Goal: Task Accomplishment & Management: Complete application form

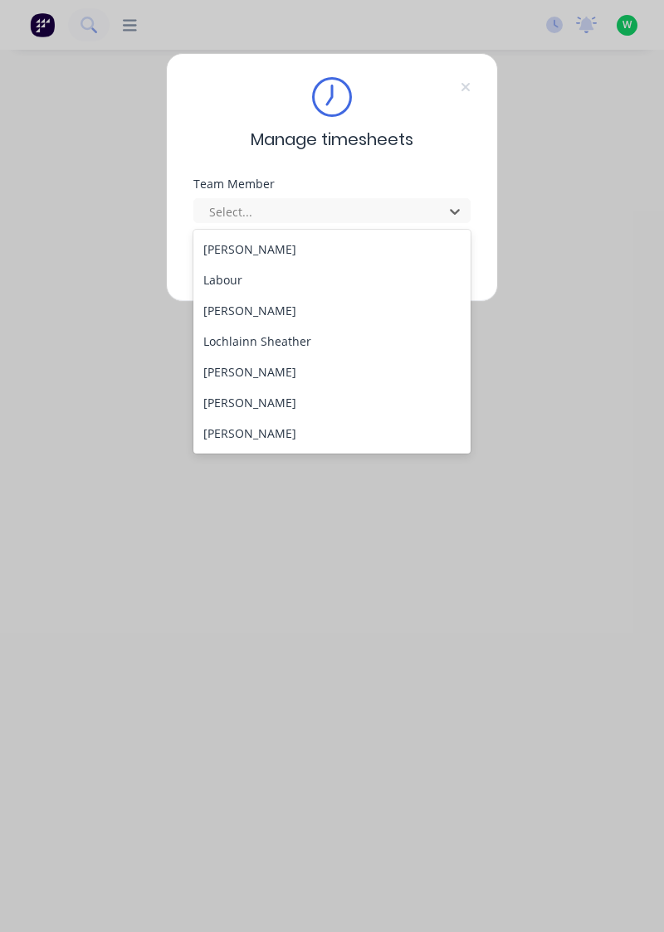
scroll to position [464, 0]
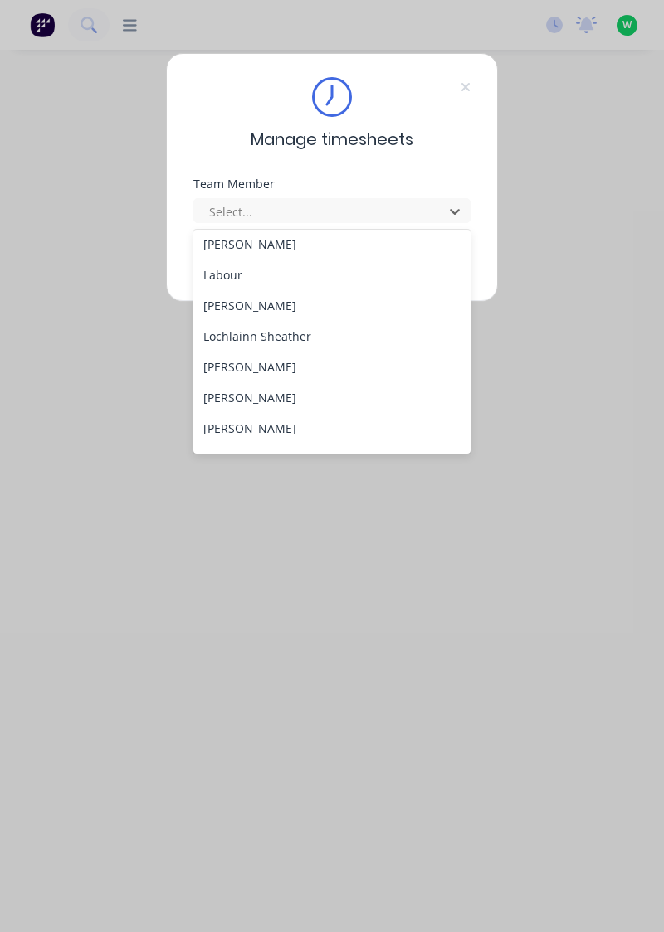
click at [286, 366] on div "[PERSON_NAME]" at bounding box center [332, 367] width 278 height 31
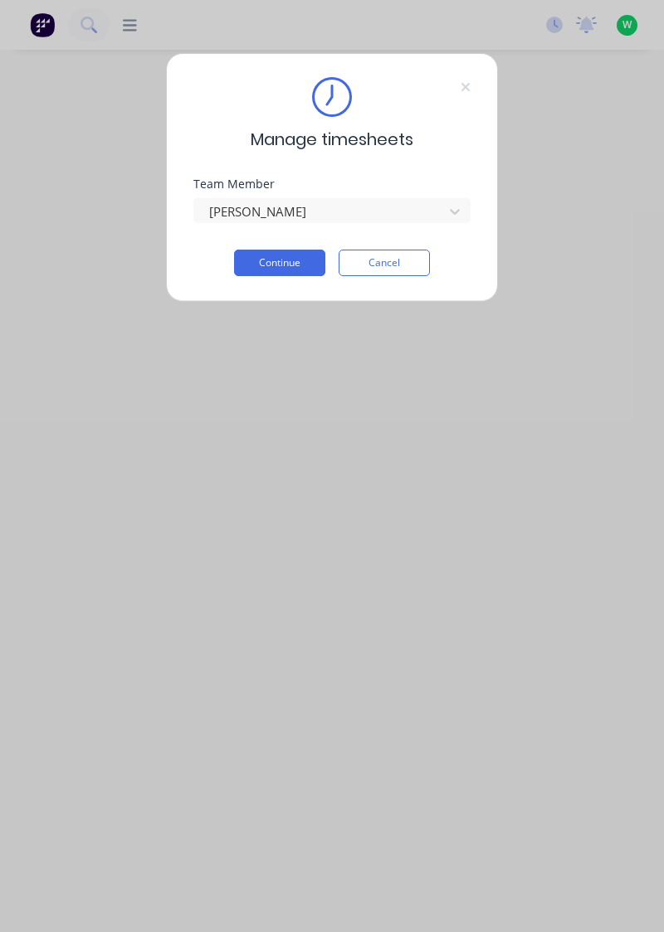
click at [299, 264] on button "Continue" at bounding box center [279, 263] width 91 height 27
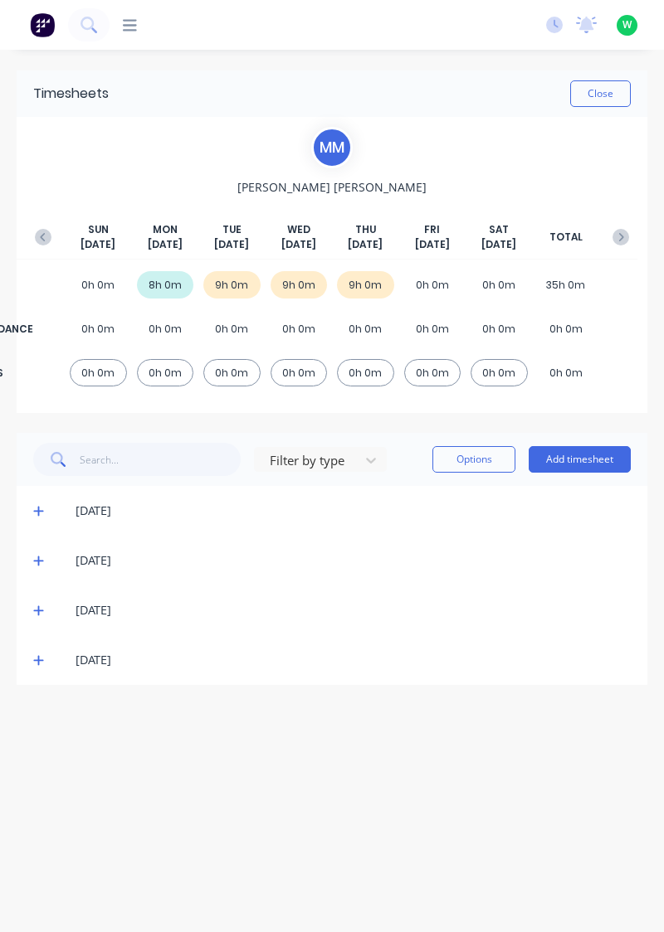
click at [588, 462] on button "Add timesheet" at bounding box center [579, 459] width 102 height 27
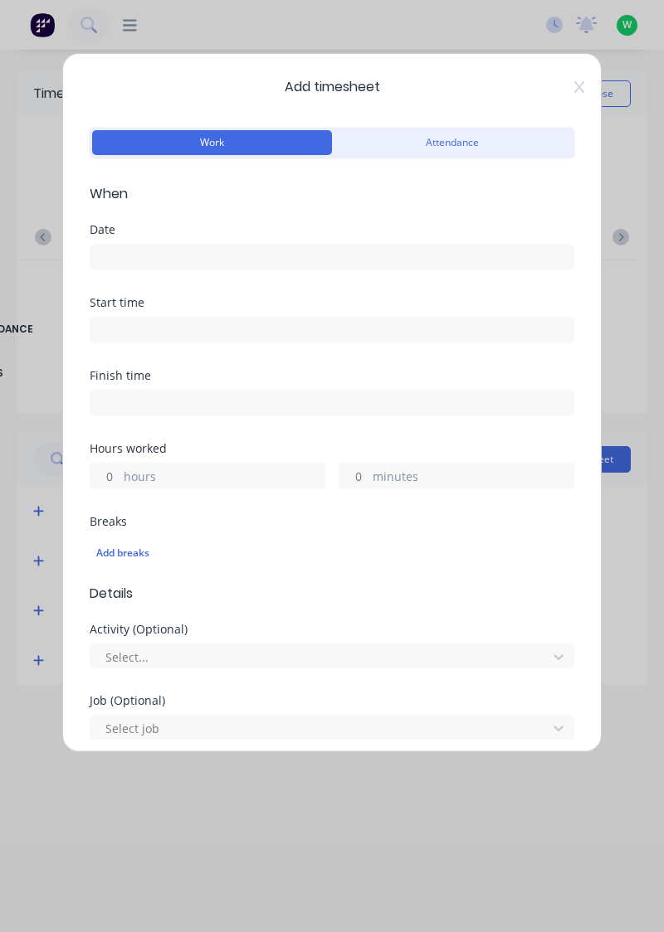
click at [131, 247] on input at bounding box center [331, 257] width 483 height 25
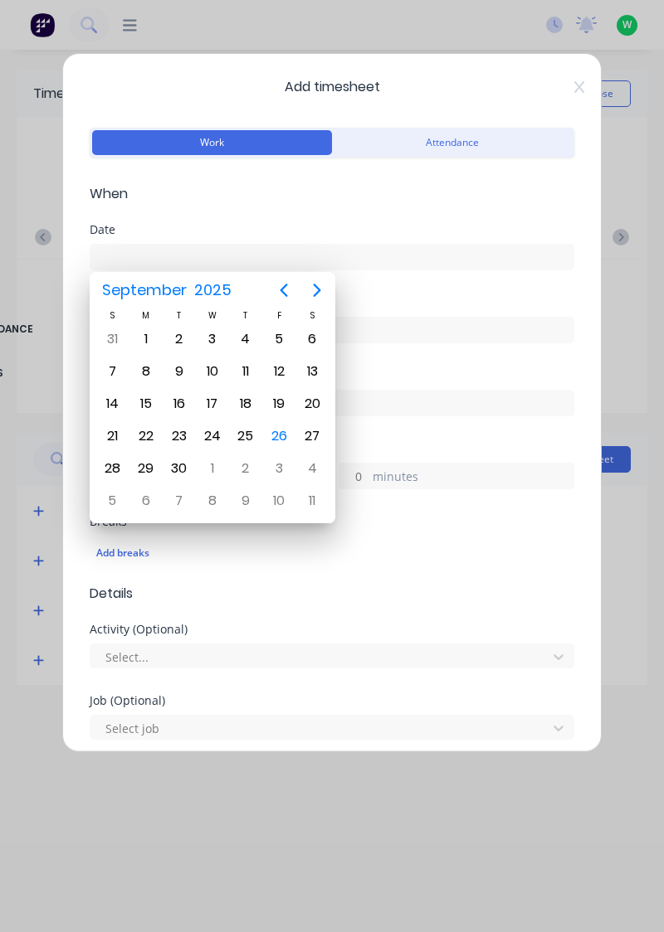
click at [282, 443] on div "26" at bounding box center [278, 436] width 25 height 25
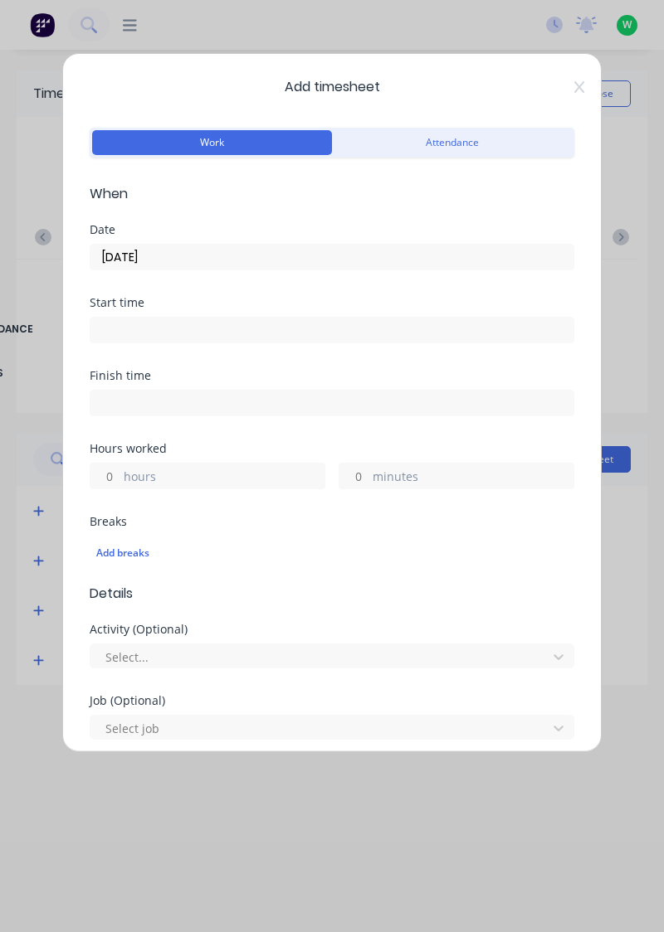
type input "26/09/2025"
click at [114, 469] on input "hours" at bounding box center [104, 476] width 29 height 25
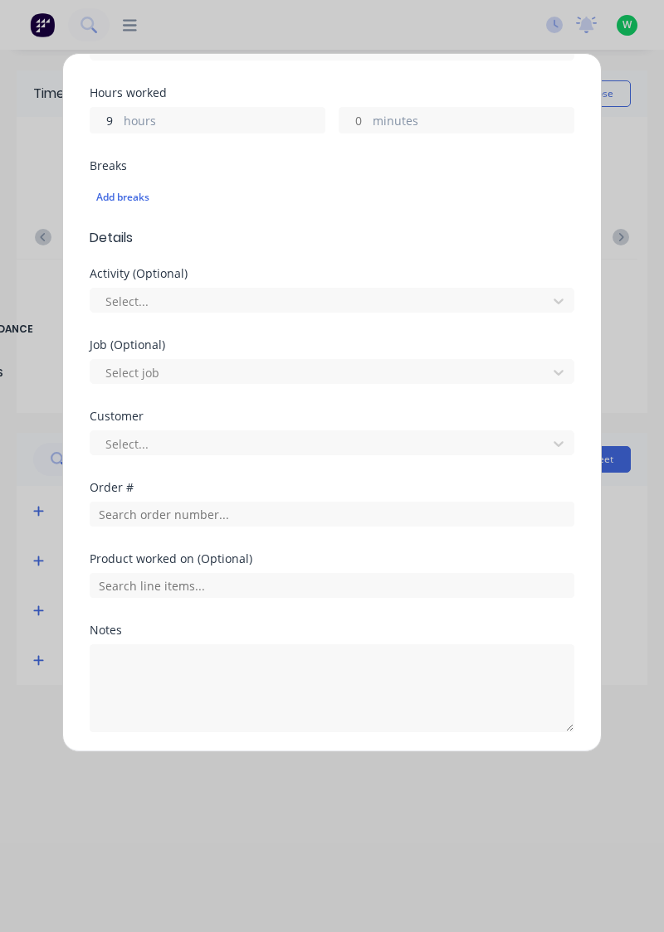
scroll to position [357, 0]
type input "9"
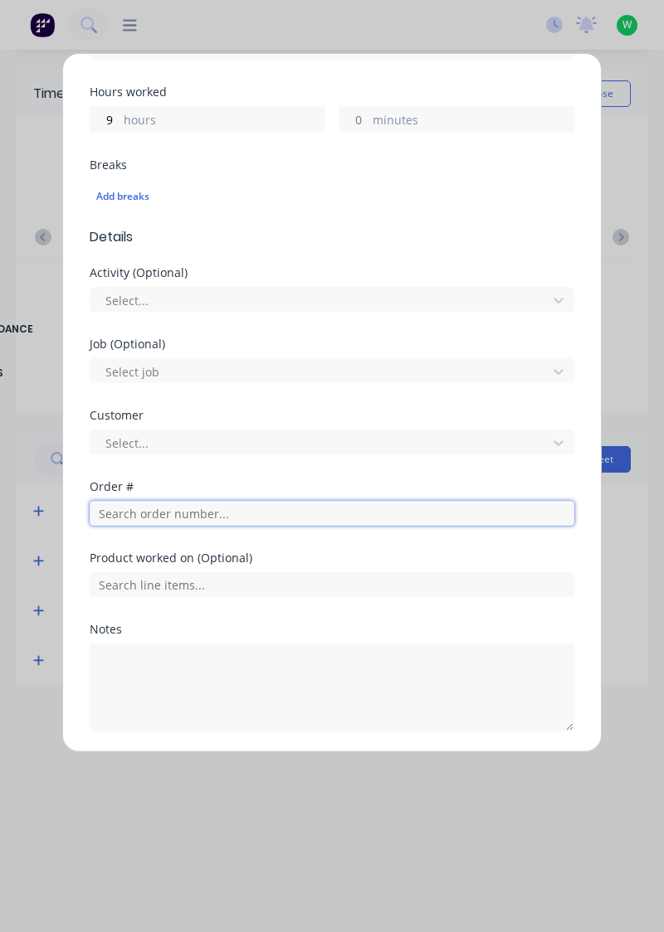
click at [119, 516] on input "text" at bounding box center [332, 513] width 484 height 25
type input "18384"
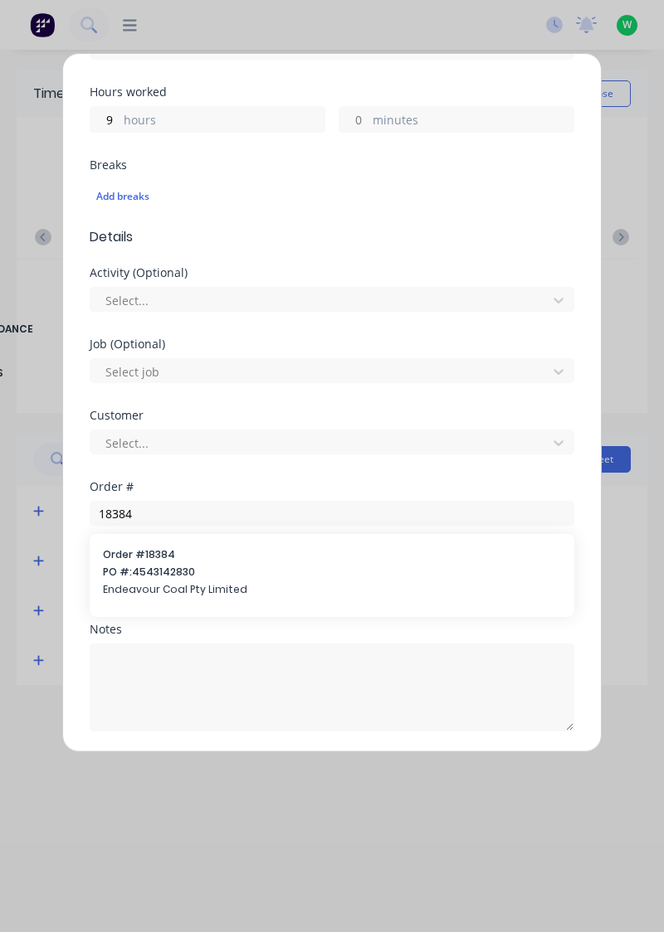
click at [165, 574] on span "PO #: 4543142830" at bounding box center [332, 572] width 458 height 15
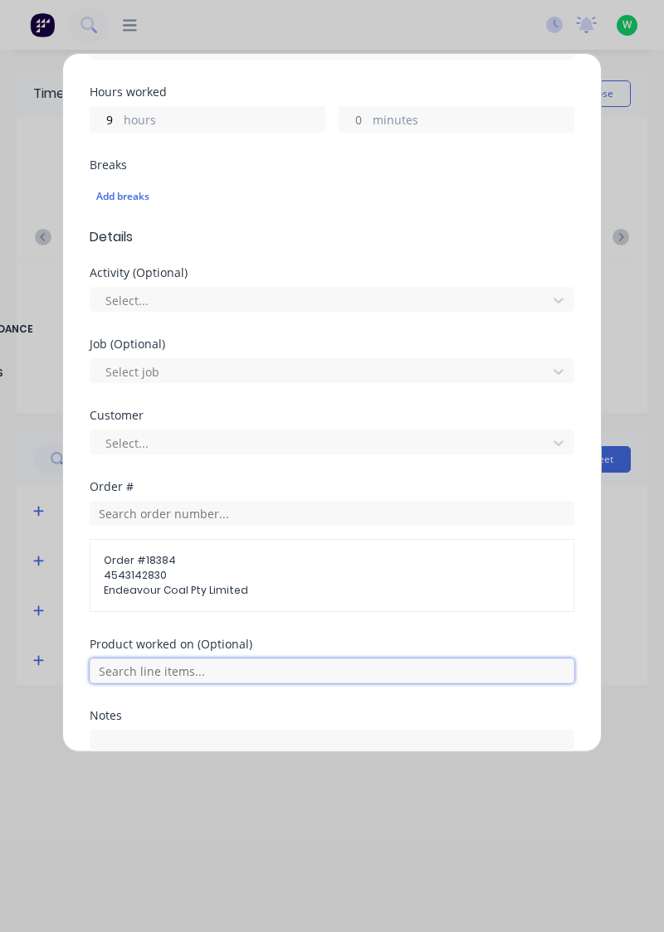
click at [270, 664] on input "text" at bounding box center [332, 671] width 484 height 25
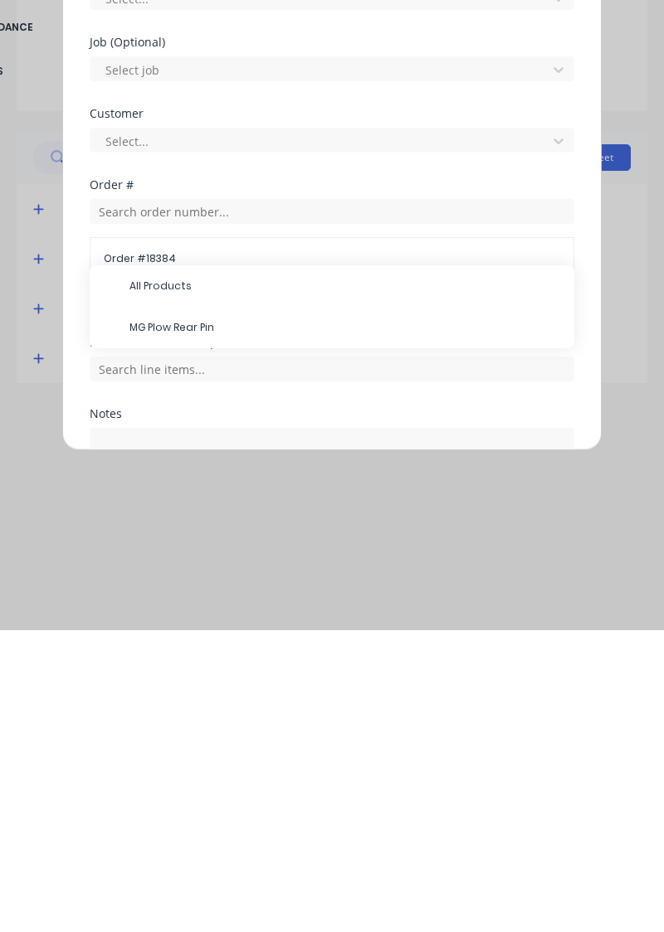
click at [196, 563] on span "Order # 18384" at bounding box center [332, 560] width 456 height 15
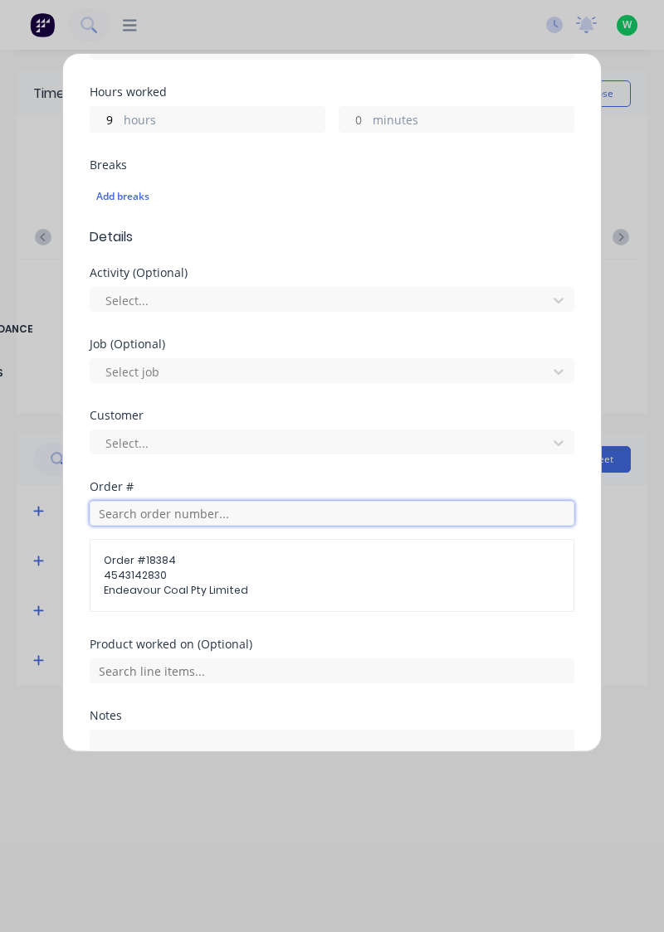
click at [196, 516] on input "text" at bounding box center [332, 513] width 484 height 25
type input "18394"
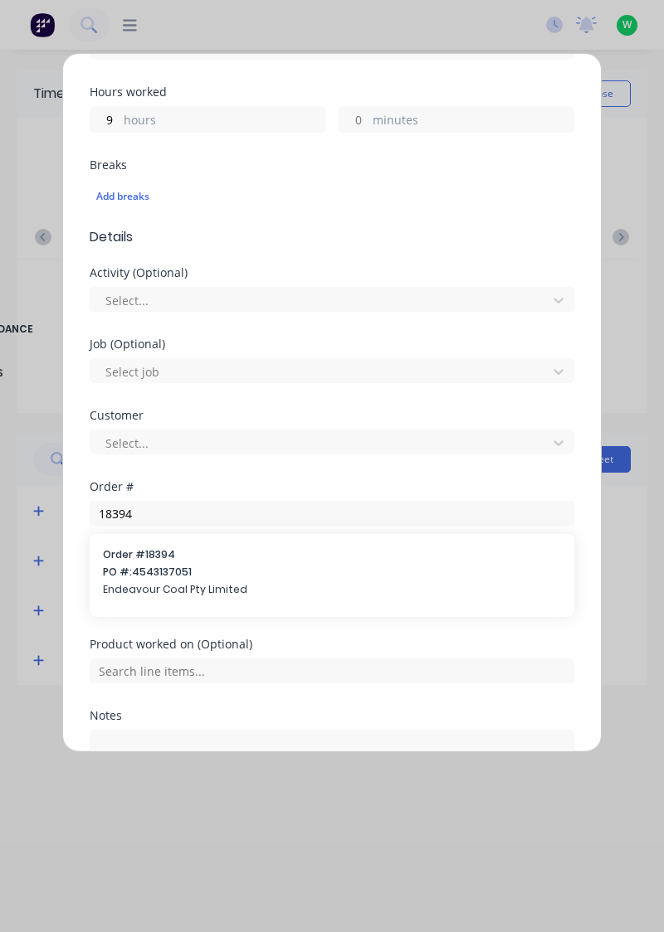
click at [169, 582] on span "Endeavour Coal Pty Limited" at bounding box center [332, 589] width 458 height 15
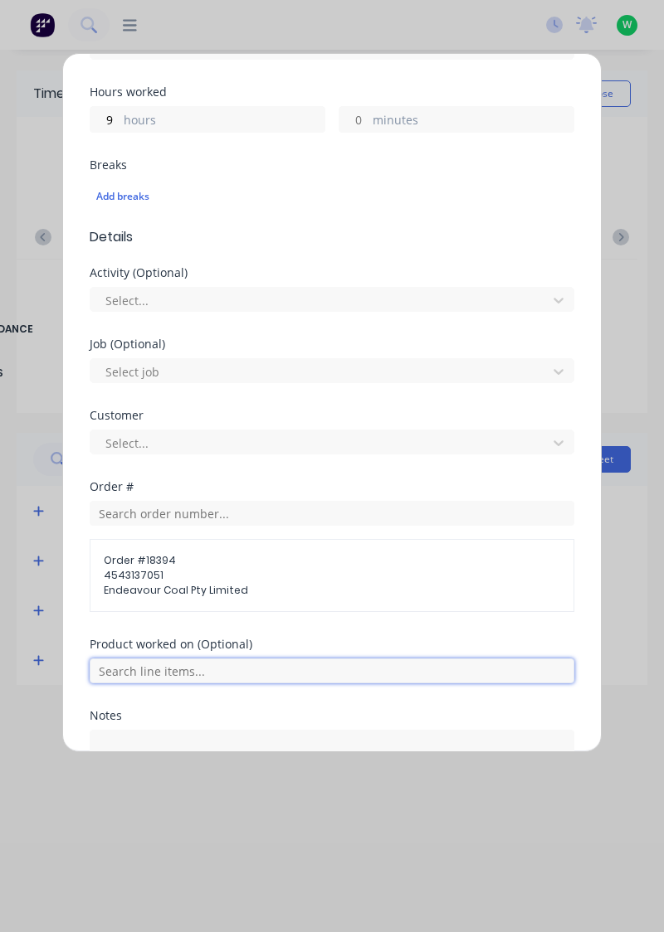
click at [296, 665] on input "text" at bounding box center [332, 671] width 484 height 25
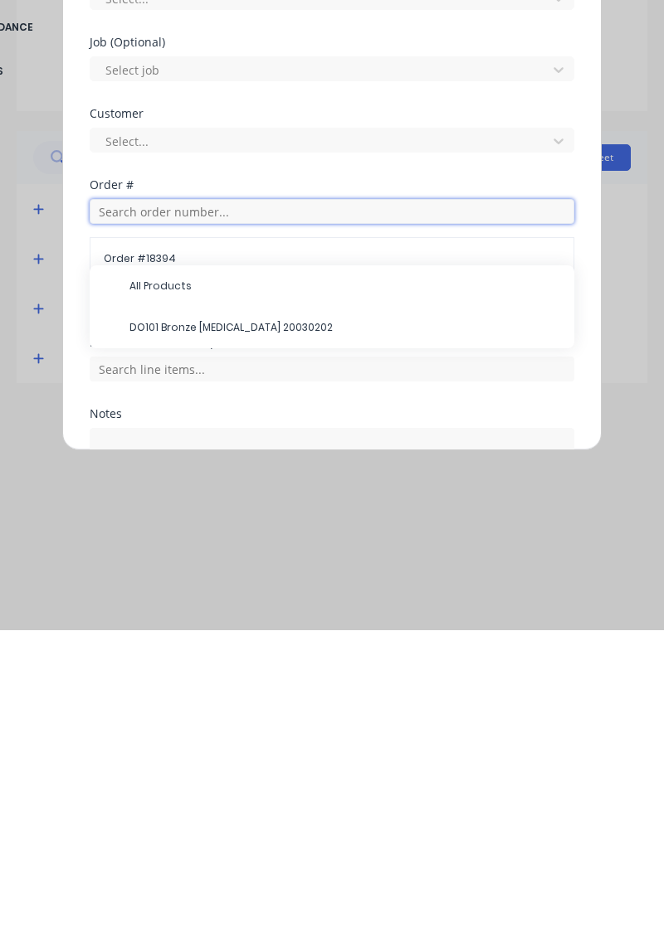
click at [190, 509] on input "text" at bounding box center [332, 513] width 484 height 25
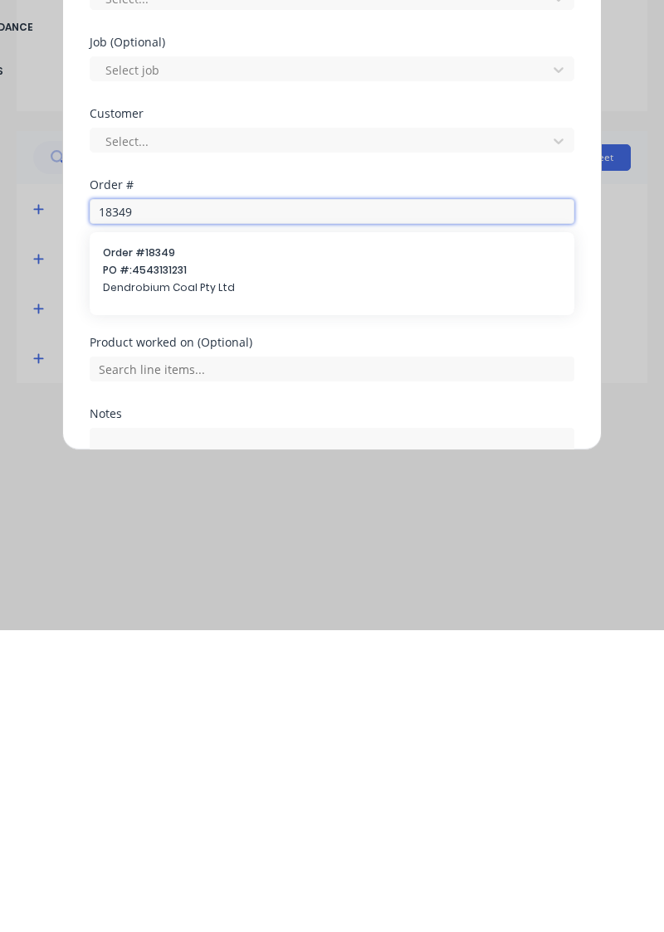
type input "18349"
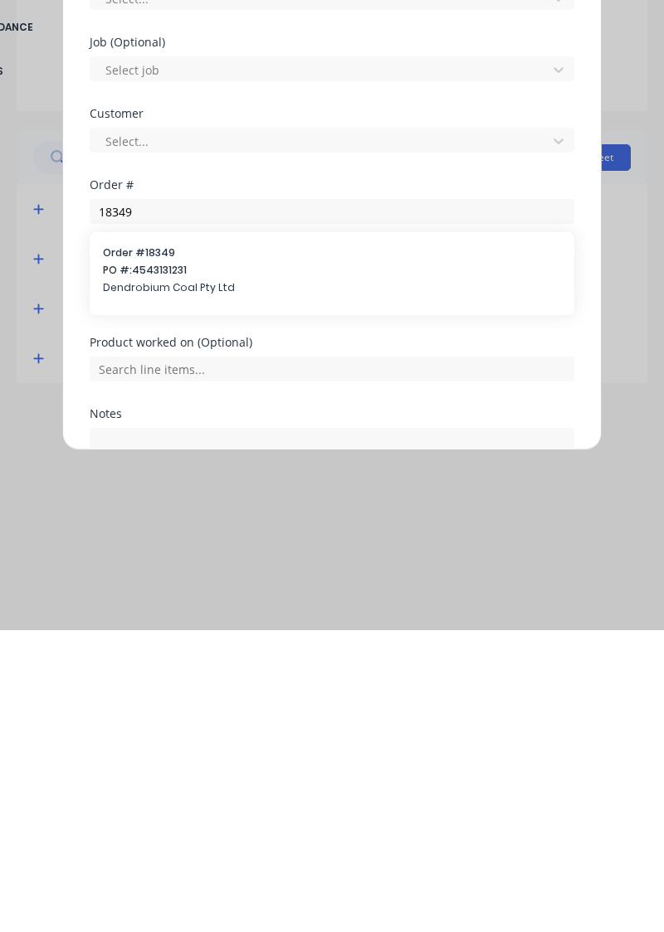
click at [164, 569] on span "PO #: 4543131231" at bounding box center [332, 572] width 458 height 15
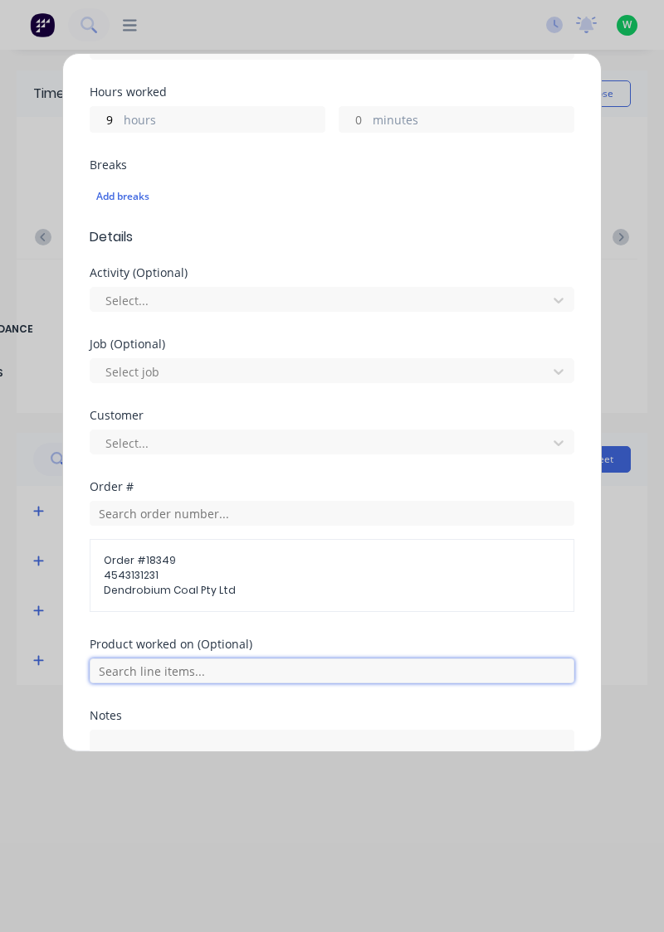
click at [197, 668] on input "text" at bounding box center [332, 671] width 484 height 25
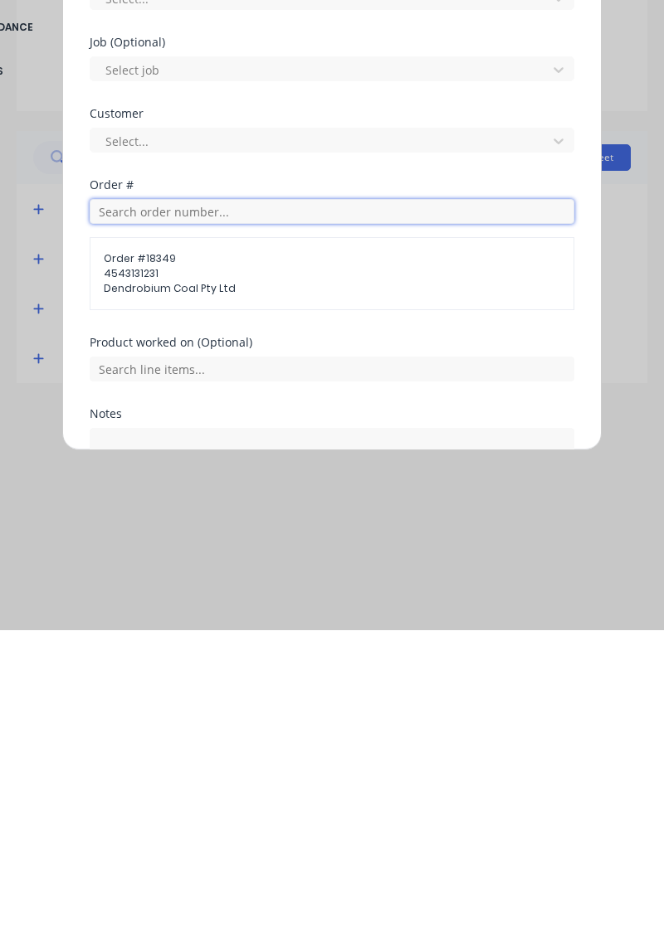
click at [192, 511] on input "text" at bounding box center [332, 513] width 484 height 25
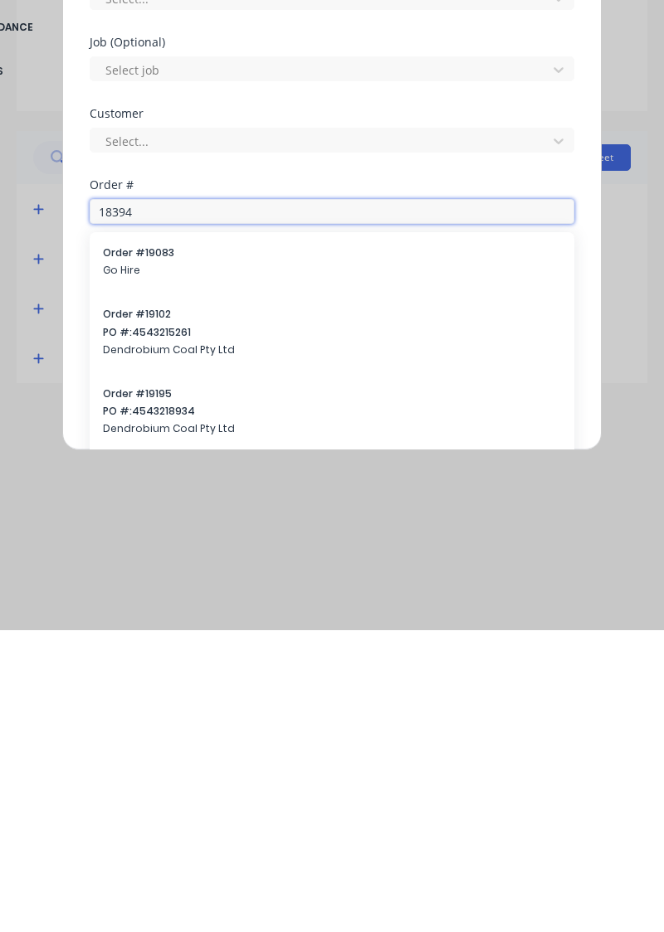
type input "18394"
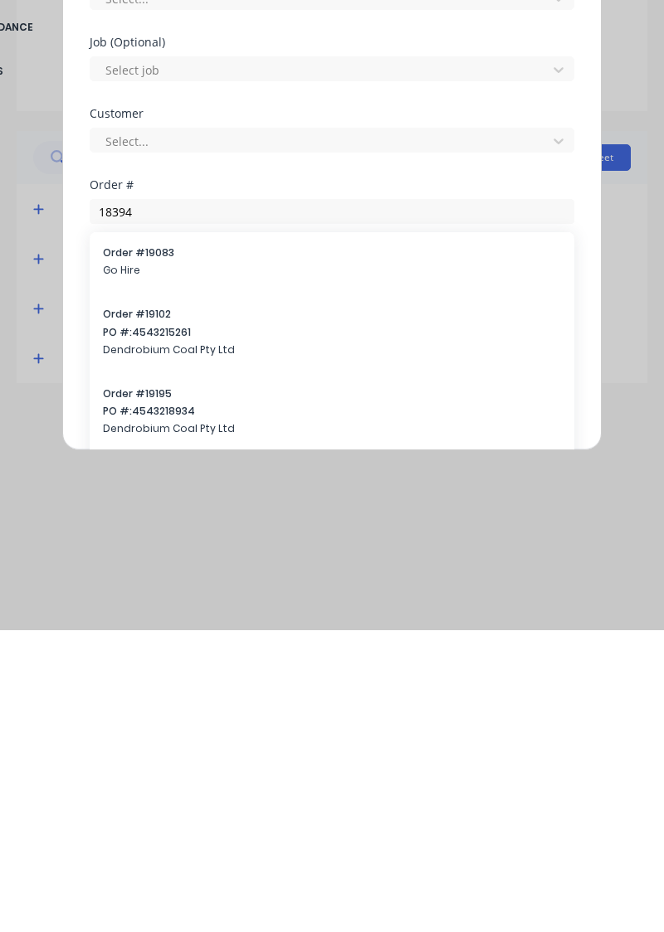
click at [169, 559] on span "Order # 19083" at bounding box center [332, 554] width 458 height 15
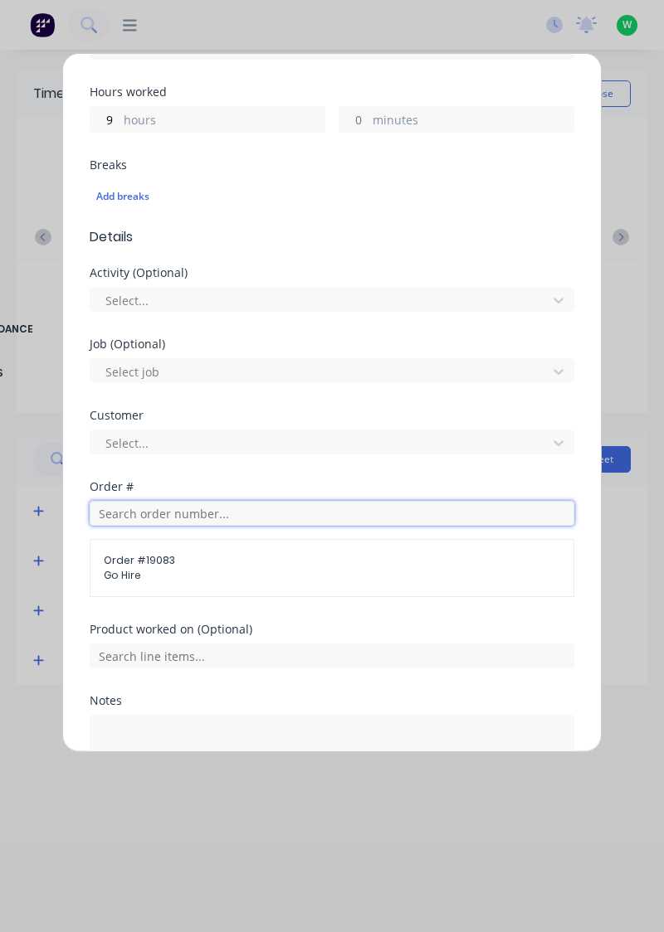
click at [182, 507] on input "text" at bounding box center [332, 513] width 484 height 25
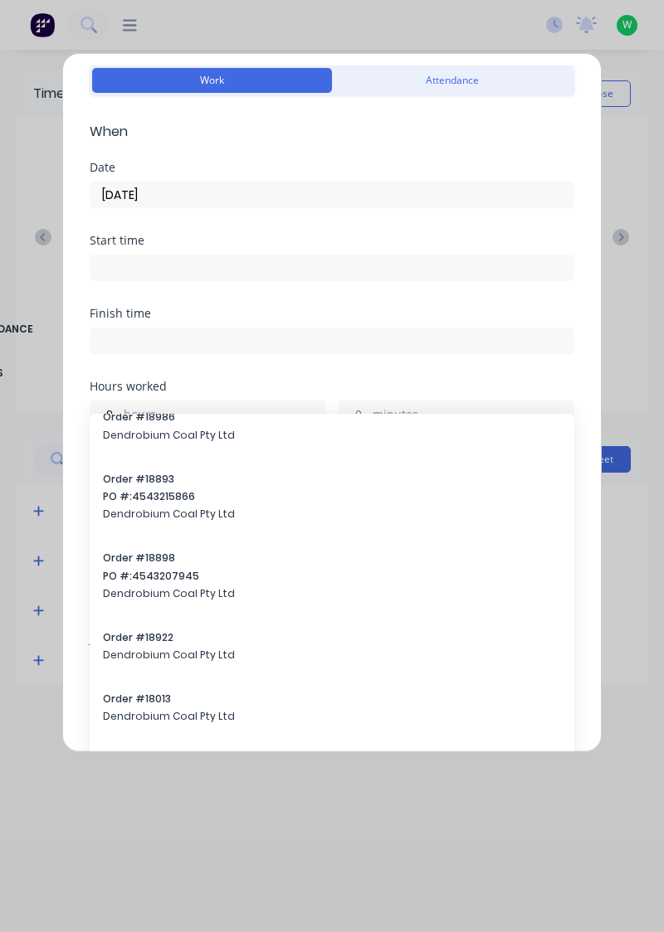
scroll to position [2263, 0]
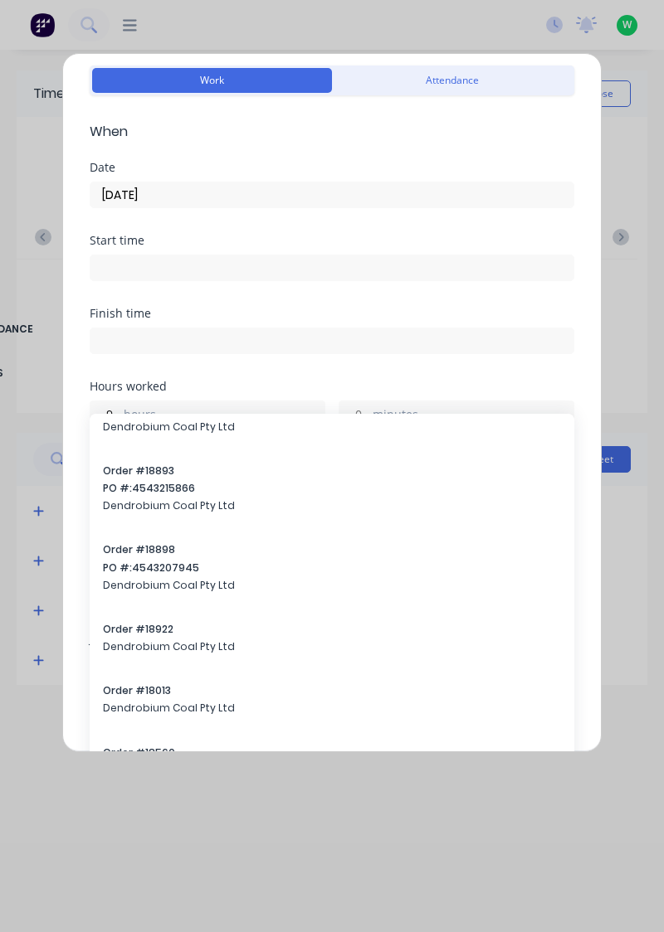
type input "18394"
click at [179, 499] on span "Dendrobium Coal Pty Ltd" at bounding box center [332, 506] width 458 height 15
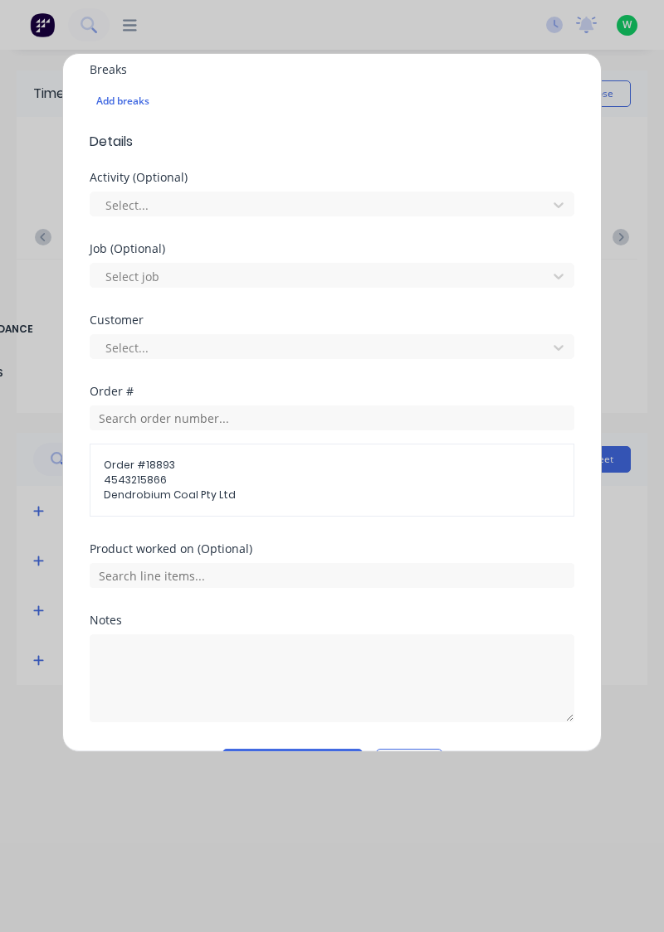
scroll to position [453, 0]
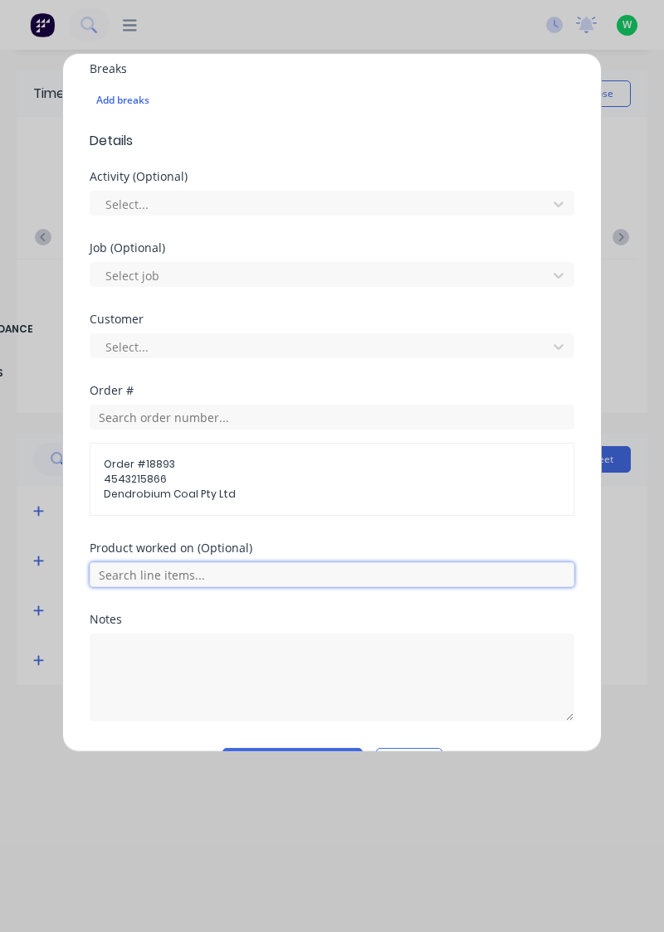
click at [176, 574] on input "text" at bounding box center [332, 574] width 484 height 25
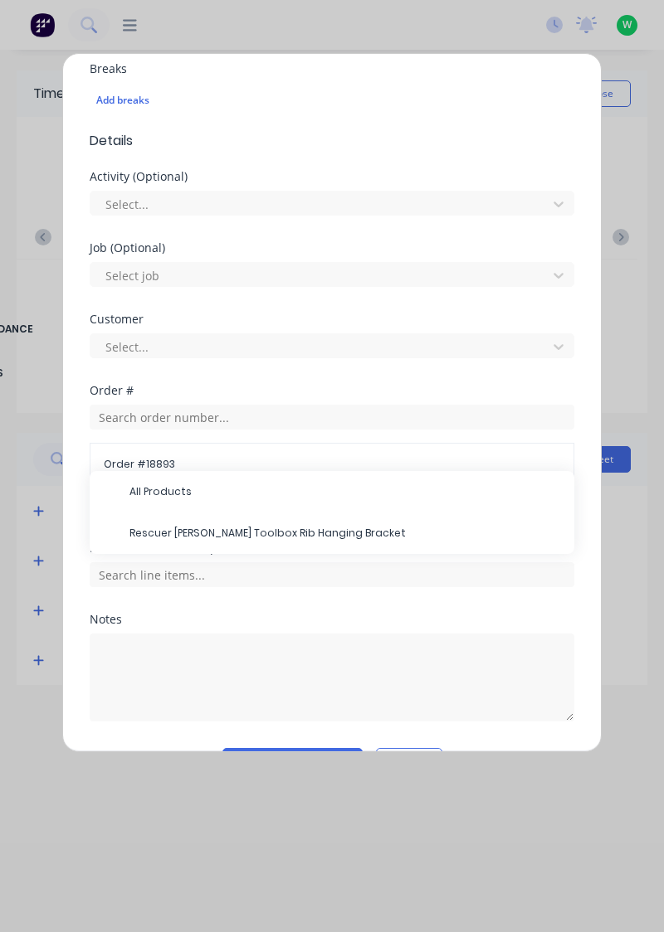
click at [201, 471] on div "All Products" at bounding box center [332, 491] width 484 height 41
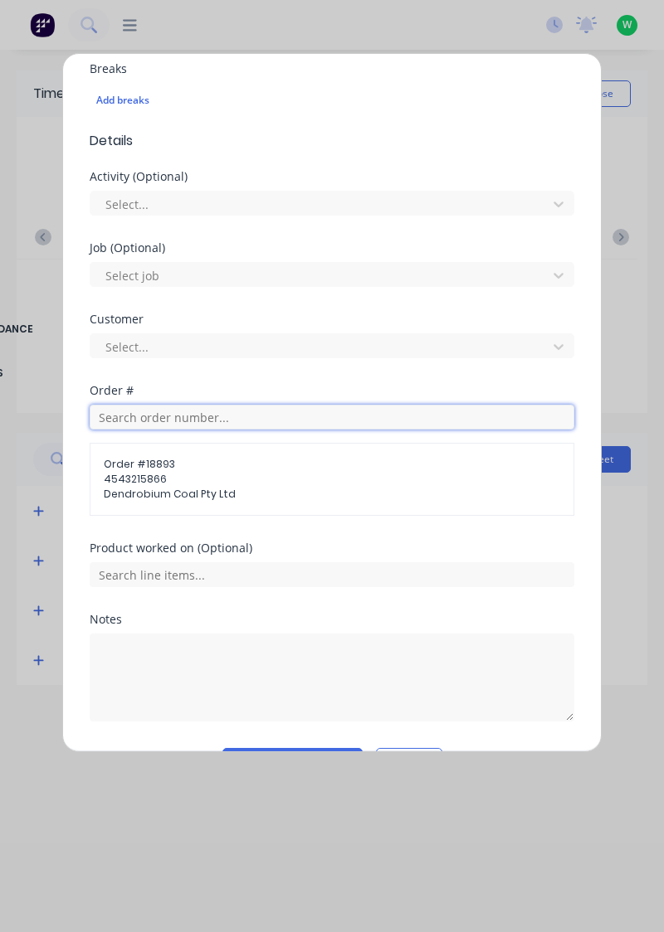
click at [174, 416] on input "text" at bounding box center [332, 417] width 484 height 25
click at [137, 413] on input "text" at bounding box center [332, 417] width 484 height 25
type input "18349"
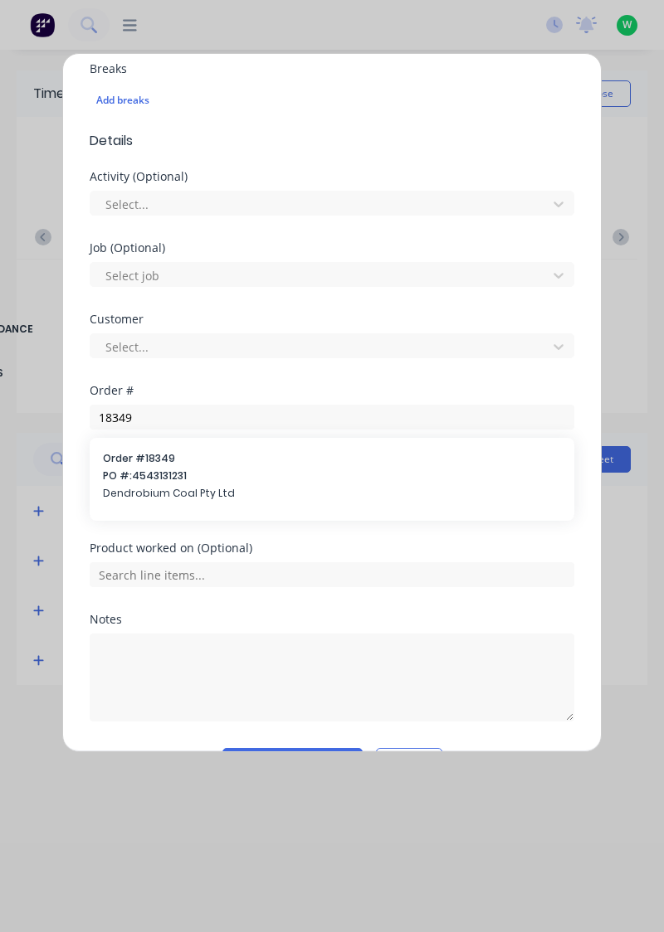
click at [167, 473] on span "PO #: 4543131231" at bounding box center [332, 476] width 458 height 15
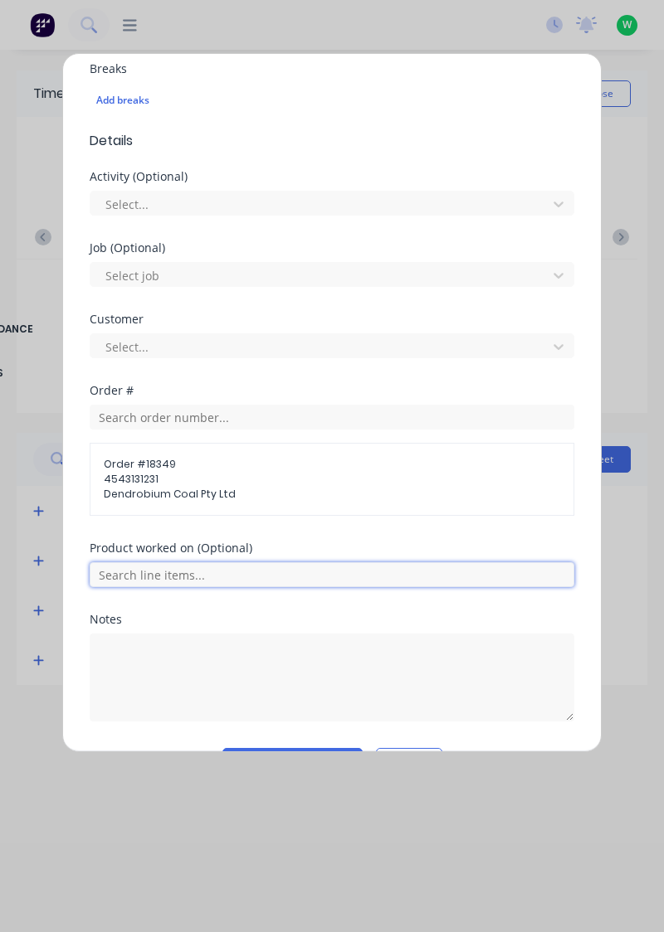
click at [213, 574] on input "text" at bounding box center [332, 574] width 484 height 25
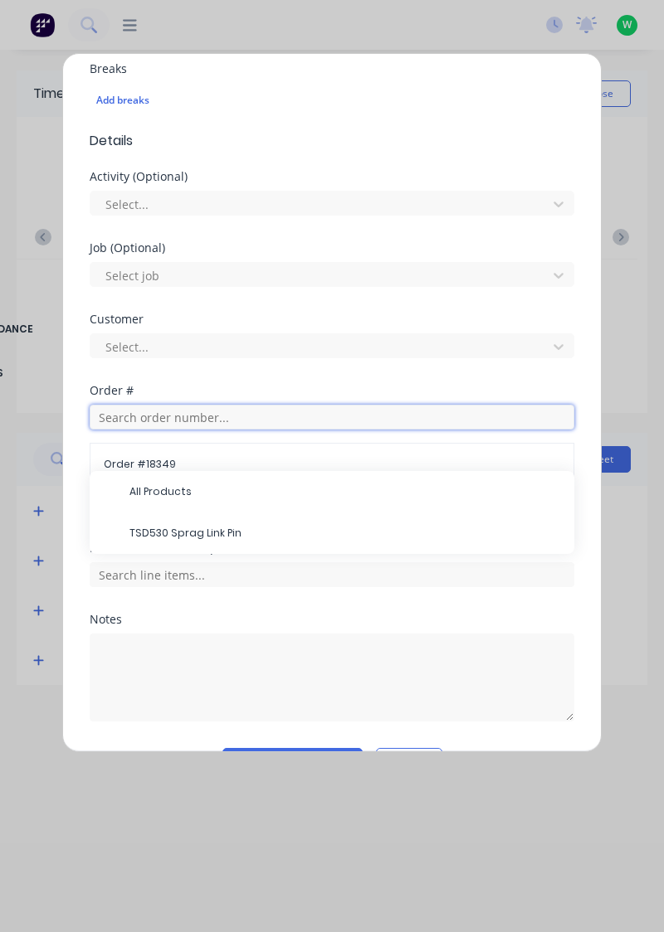
click at [164, 411] on input "text" at bounding box center [332, 417] width 484 height 25
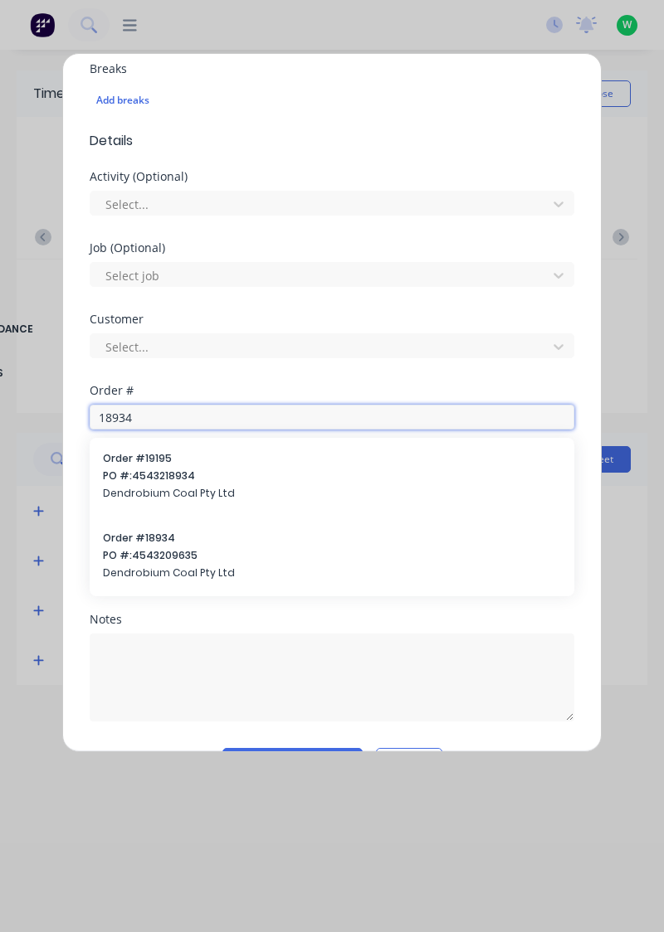
type input "18934"
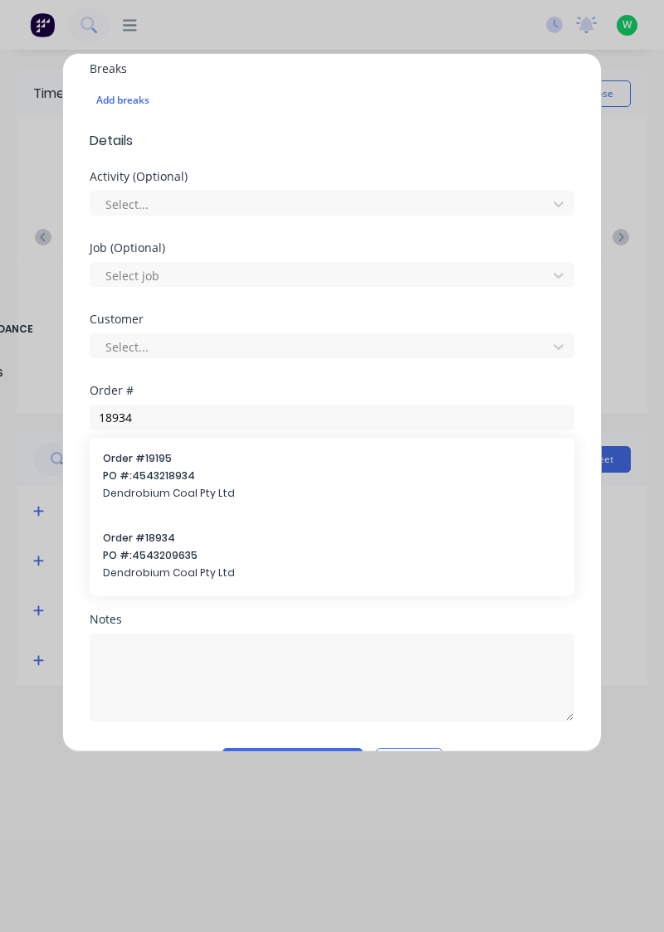
click at [163, 559] on span "PO #: 4543209635" at bounding box center [332, 555] width 458 height 15
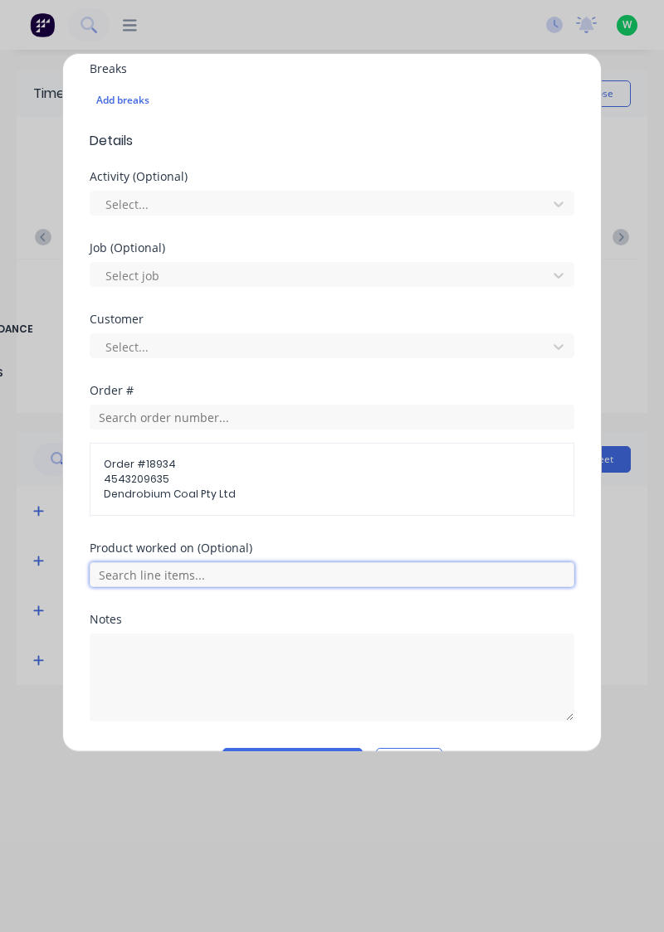
click at [241, 569] on input "text" at bounding box center [332, 574] width 484 height 25
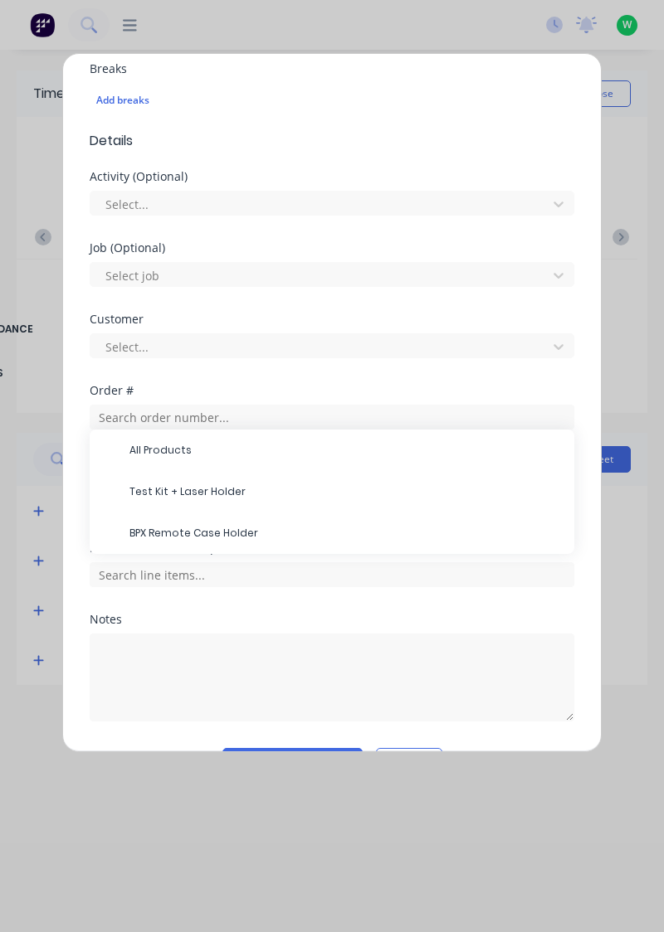
click at [229, 533] on span "BPX Remote Case Holder" at bounding box center [344, 533] width 431 height 15
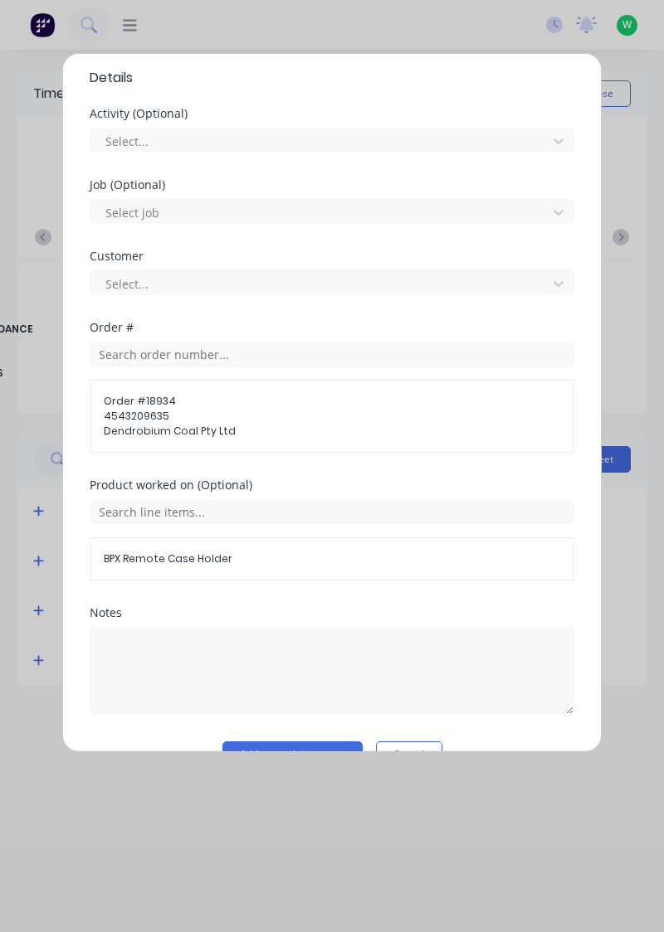
scroll to position [551, 0]
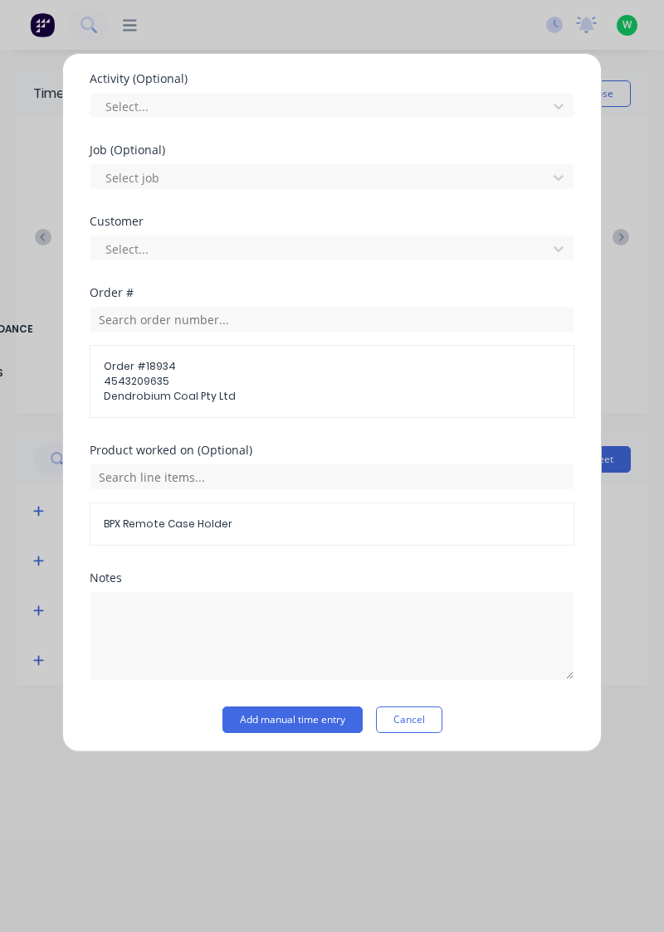
click at [319, 718] on button "Add manual time entry" at bounding box center [292, 720] width 140 height 27
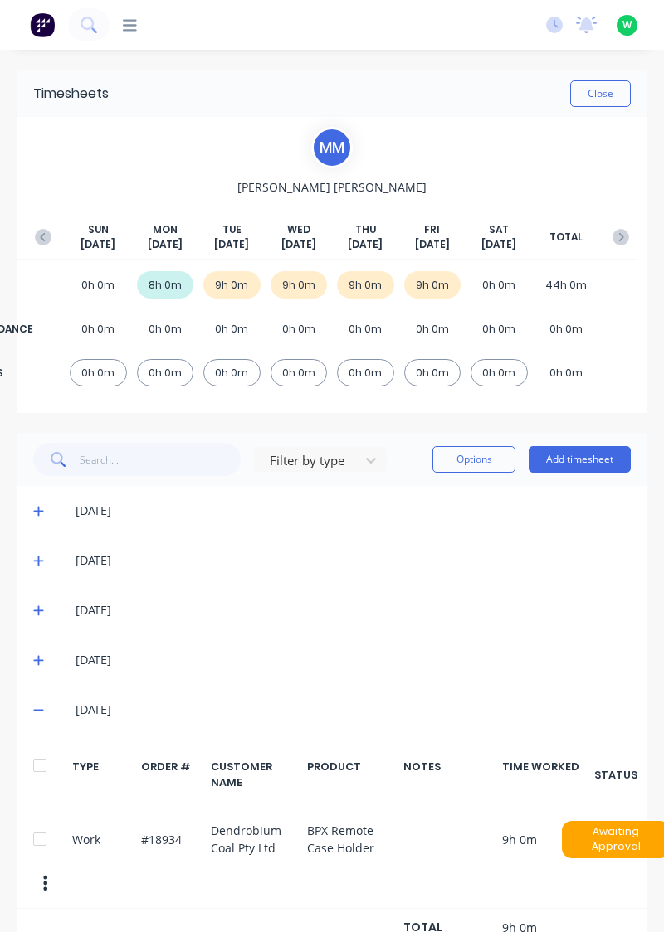
click at [40, 710] on icon at bounding box center [38, 711] width 10 height 2
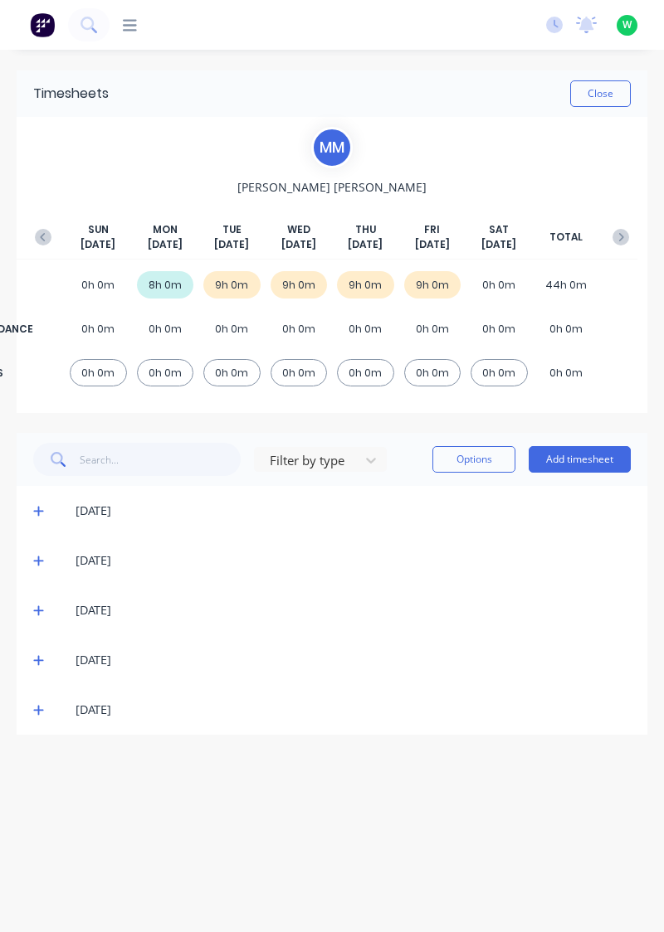
click at [607, 96] on button "Close" at bounding box center [600, 93] width 61 height 27
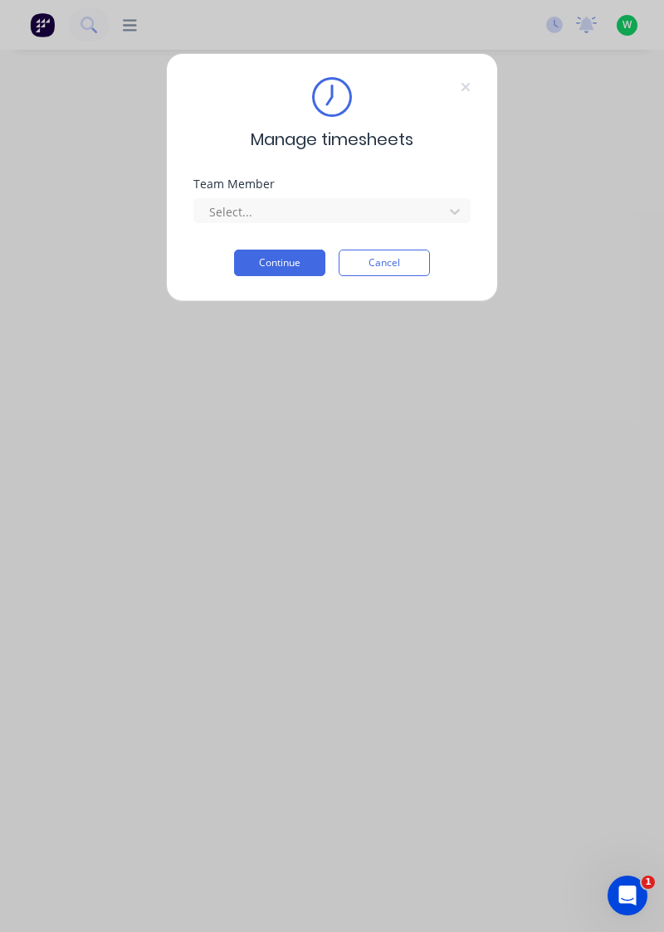
click at [397, 10] on div "Manage timesheets Team Member Select... Continue Cancel" at bounding box center [332, 466] width 664 height 932
click at [388, 12] on div "Manage timesheets Team Member Select... Continue Cancel" at bounding box center [332, 466] width 664 height 932
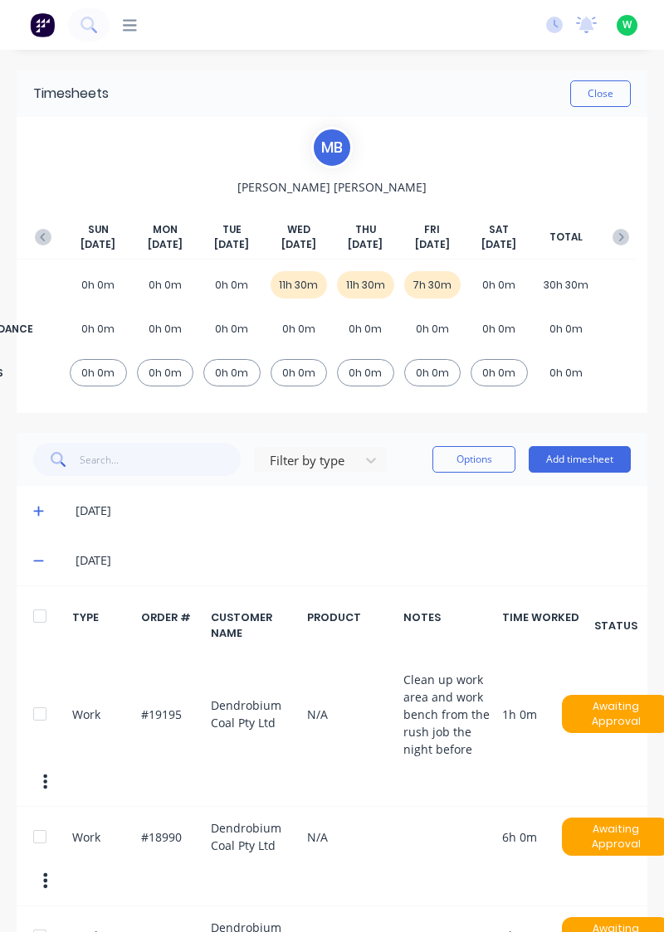
scroll to position [0, 7]
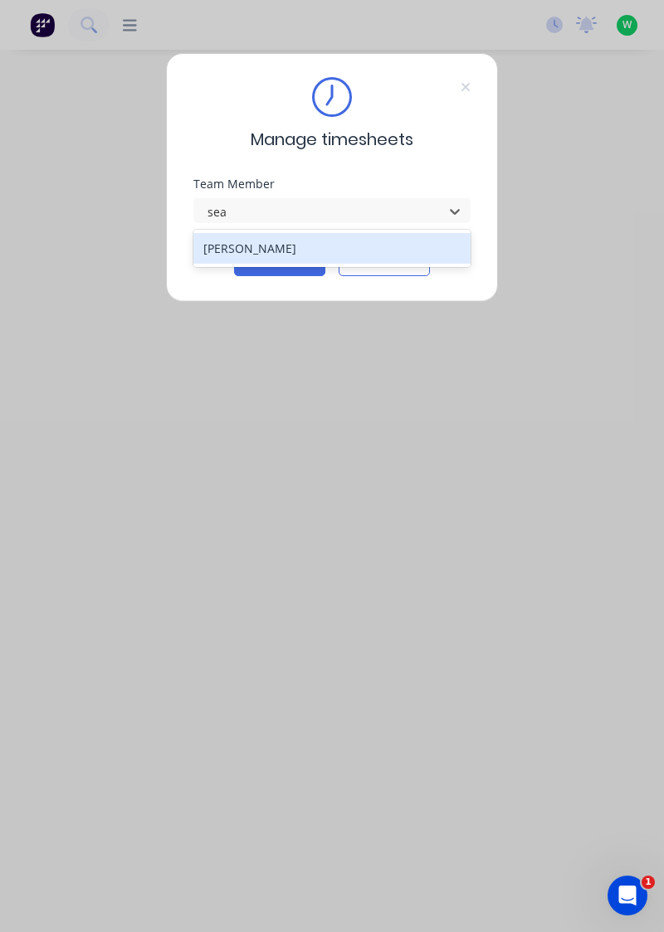
click at [296, 244] on div "[PERSON_NAME]" at bounding box center [332, 248] width 278 height 31
type input "sea"
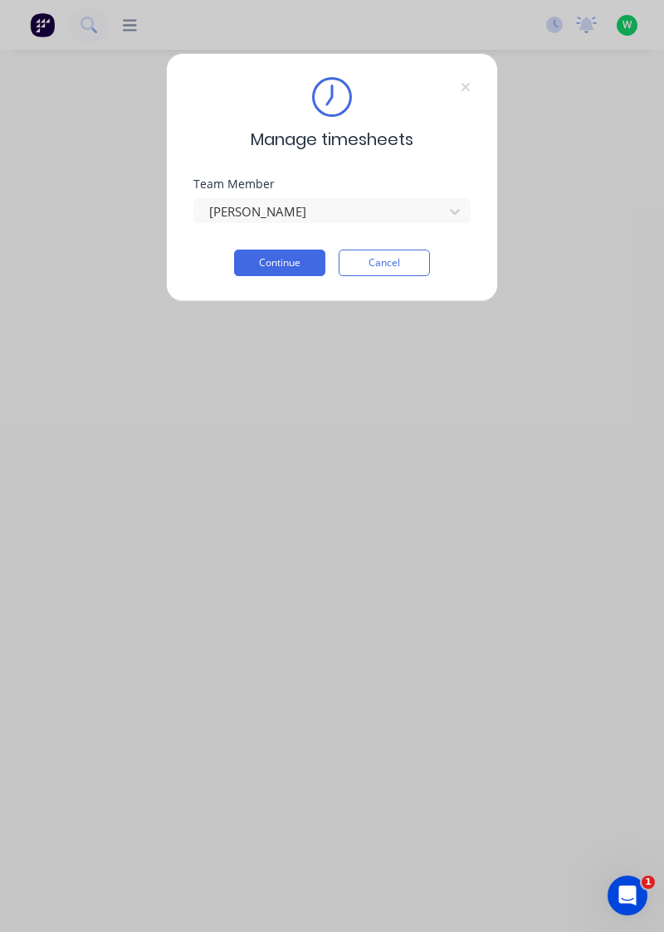
click at [292, 260] on button "Continue" at bounding box center [279, 263] width 91 height 27
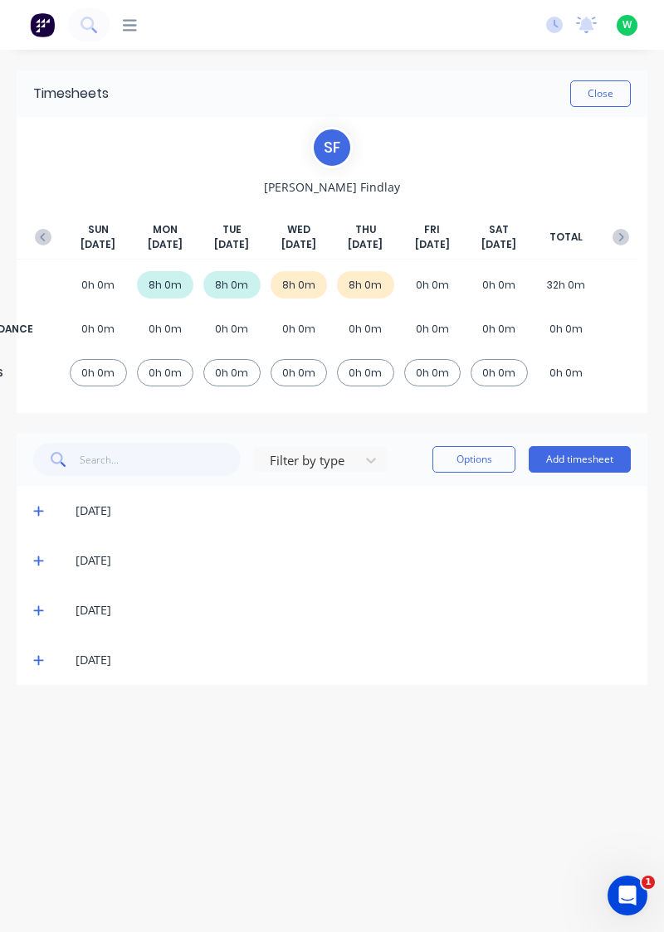
click at [594, 460] on button "Add timesheet" at bounding box center [579, 459] width 102 height 27
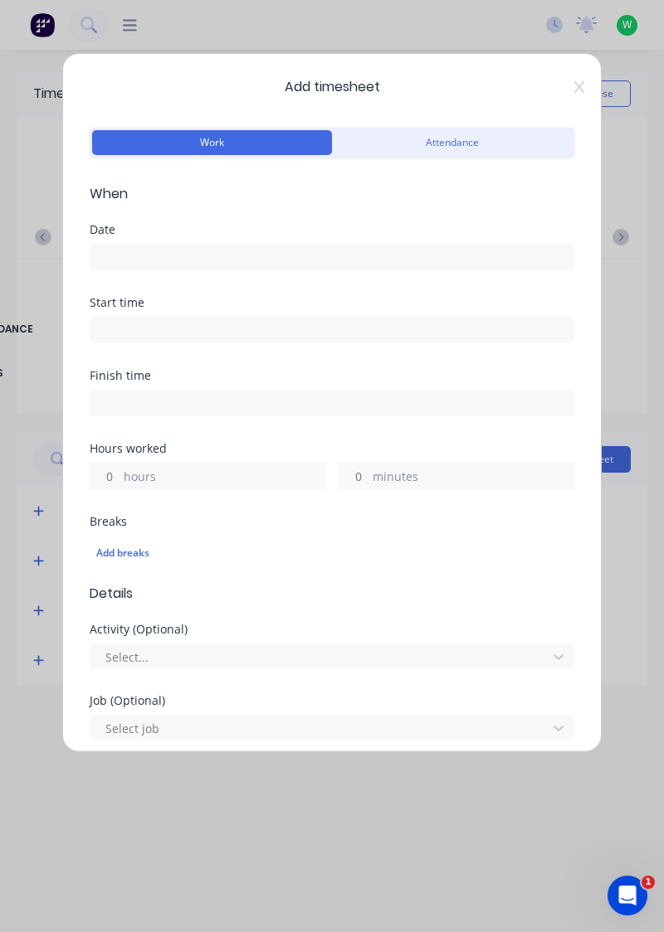
click at [211, 259] on input at bounding box center [331, 257] width 483 height 25
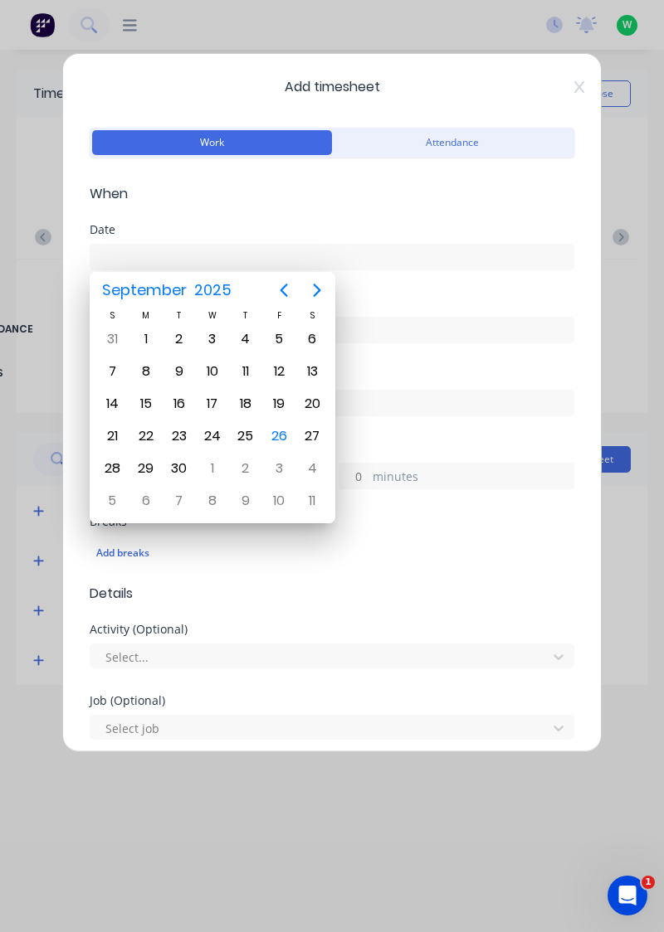
click at [280, 435] on div "26" at bounding box center [278, 436] width 25 height 25
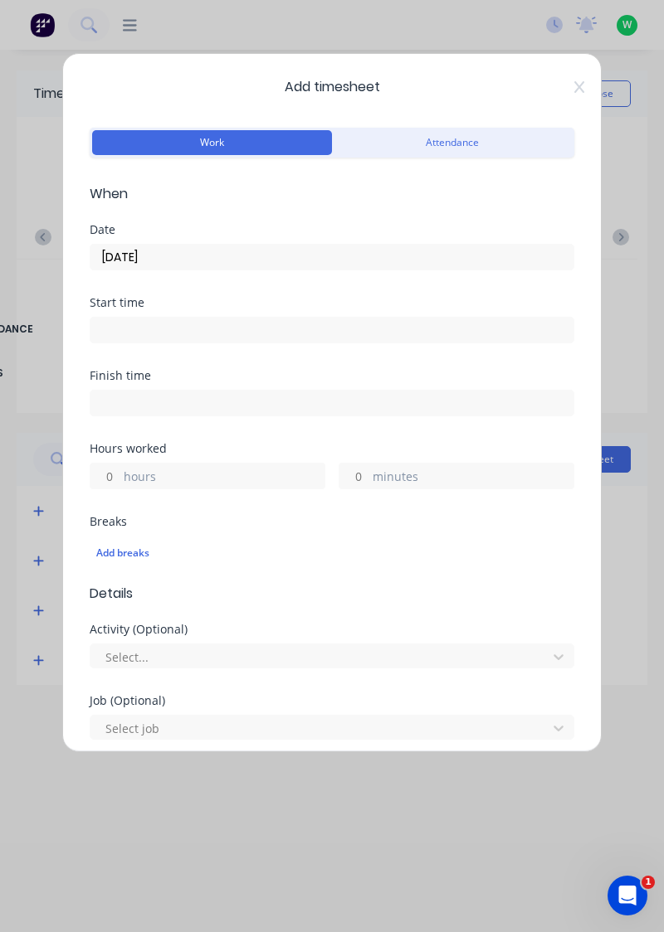
type input "26/09/2025"
click at [106, 475] on input "hours" at bounding box center [104, 476] width 29 height 25
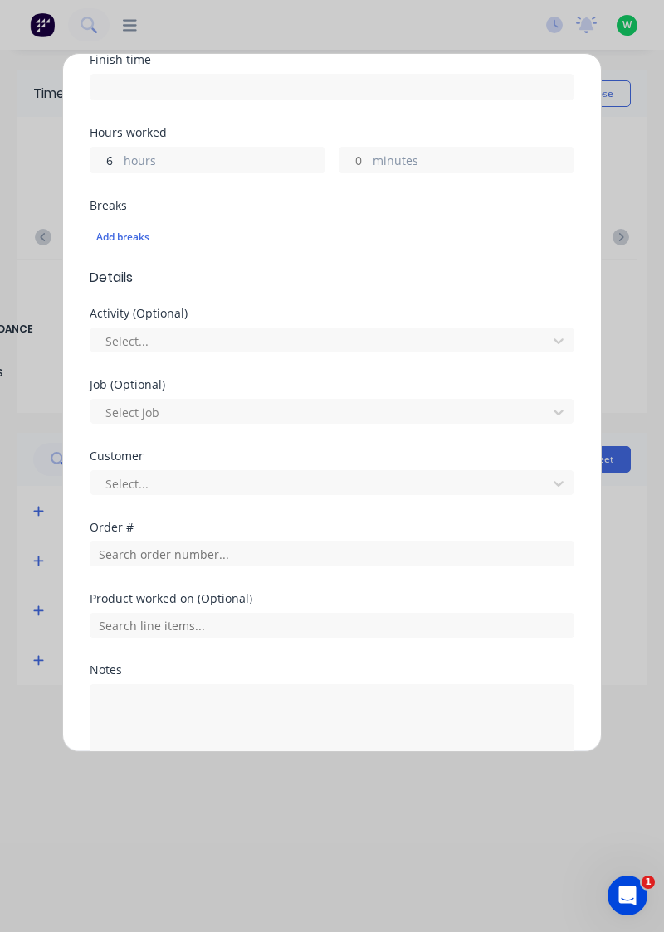
scroll to position [317, 0]
type input "6"
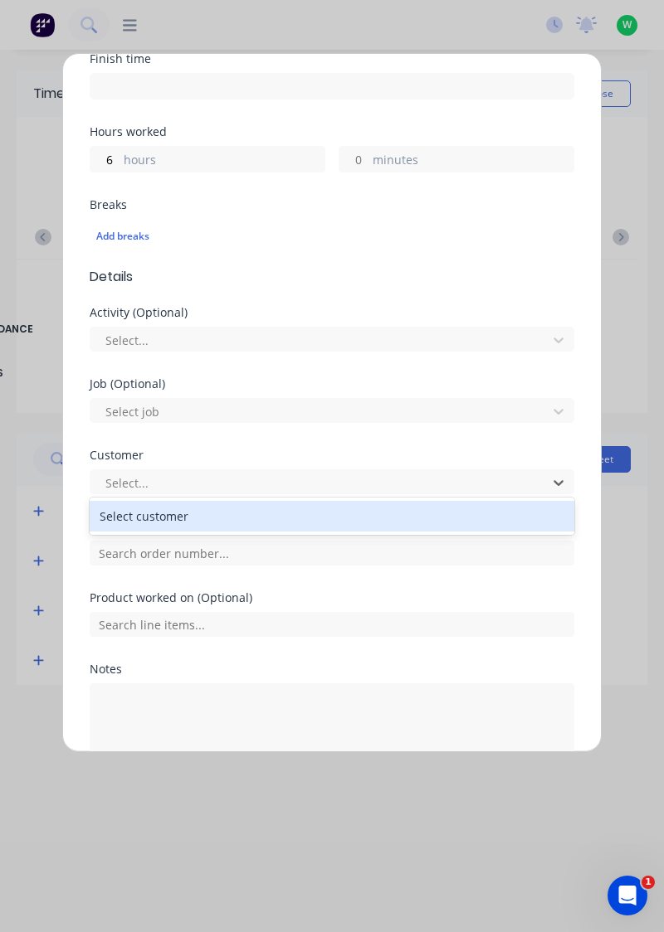
click at [280, 519] on div "Select customer" at bounding box center [332, 516] width 485 height 31
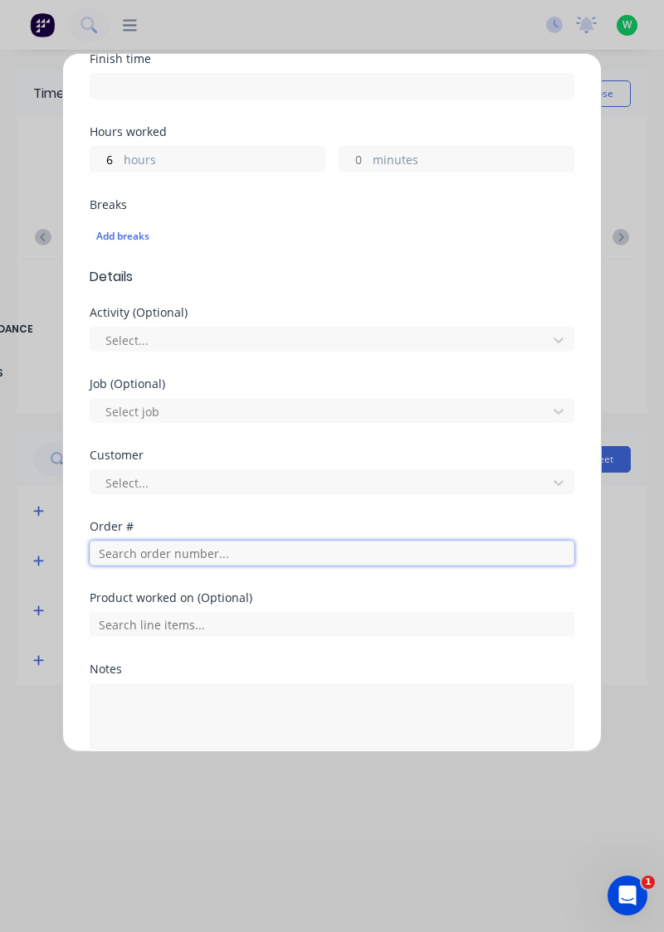
click at [267, 555] on input "text" at bounding box center [332, 553] width 484 height 25
type input "18932"
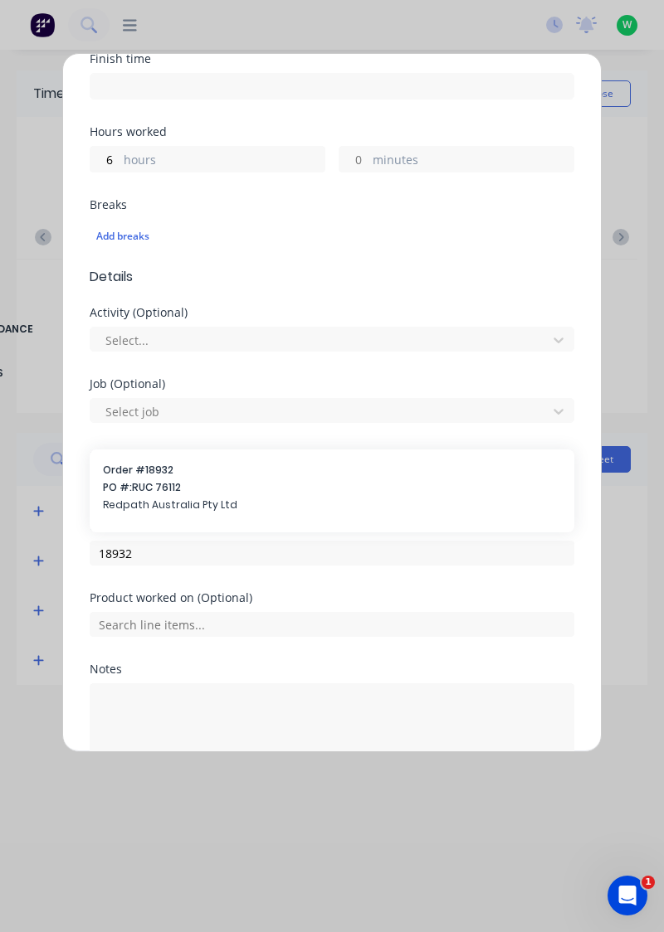
click at [220, 498] on span "Redpath Australia Pty Ltd" at bounding box center [332, 505] width 458 height 15
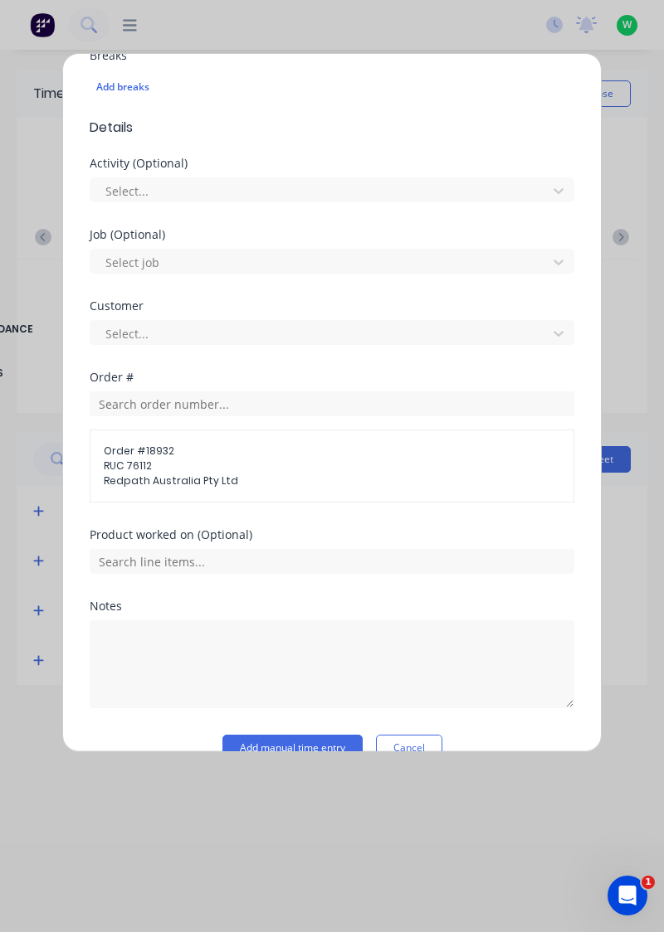
scroll to position [495, 0]
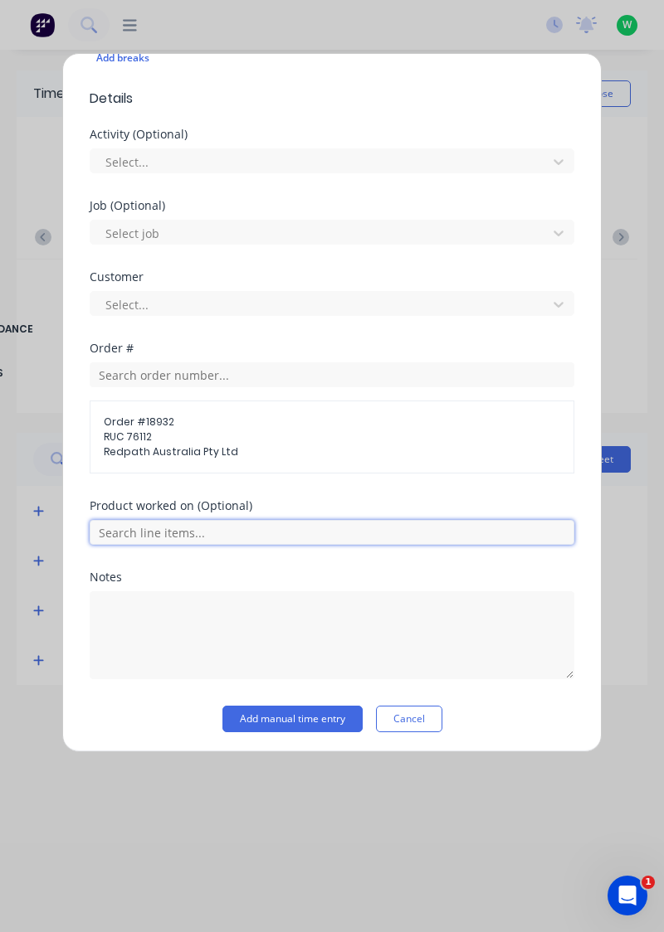
click at [277, 524] on input "text" at bounding box center [332, 532] width 484 height 25
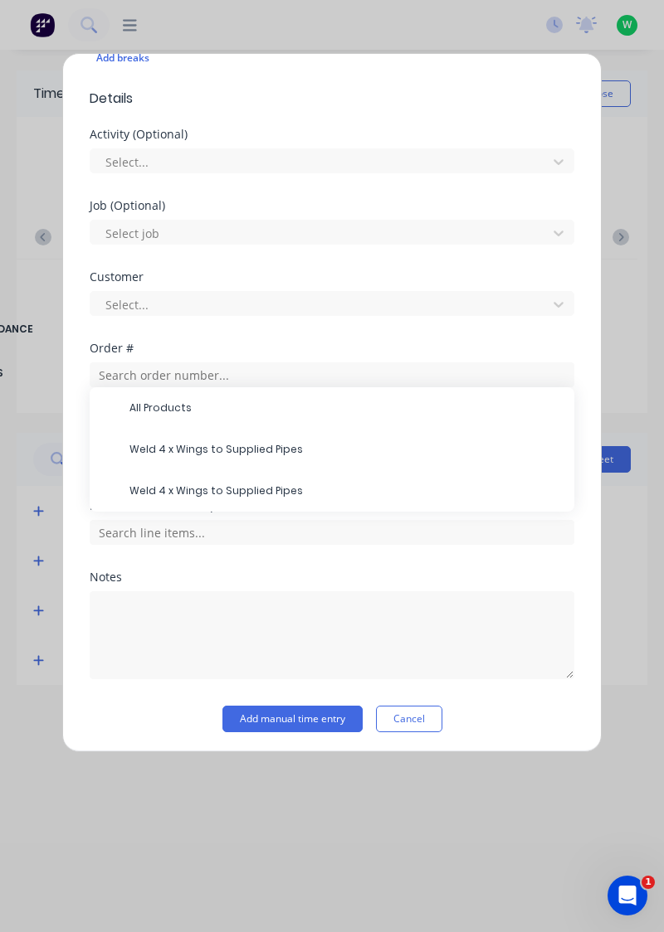
click at [184, 403] on span "All Products" at bounding box center [344, 408] width 431 height 15
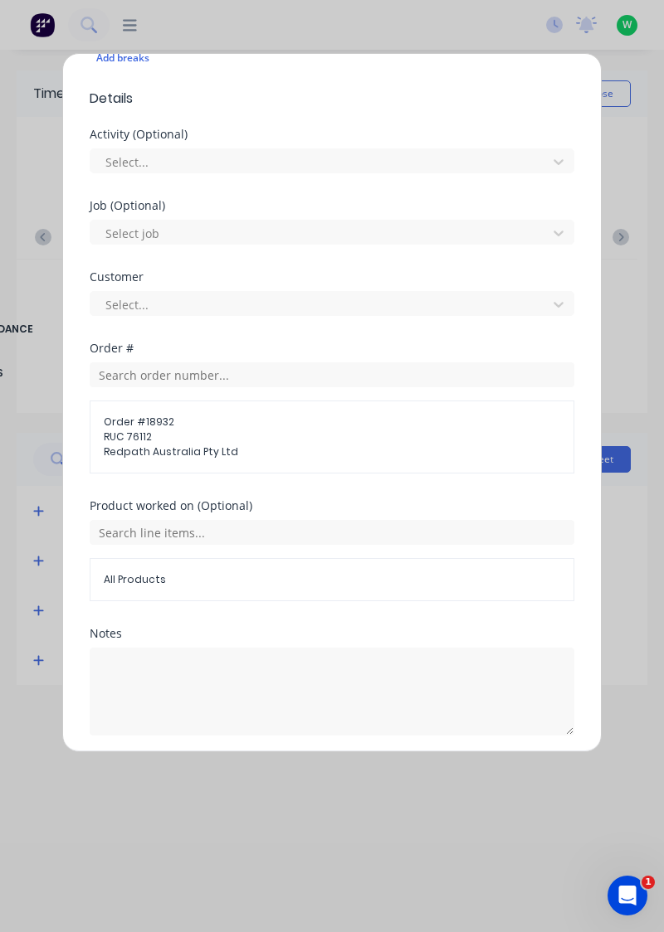
scroll to position [551, 0]
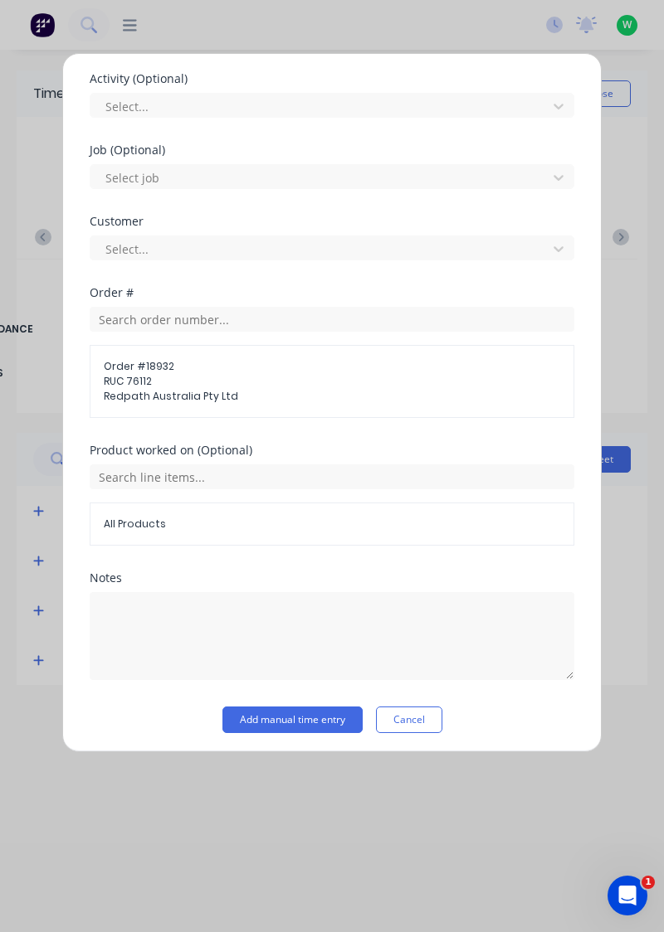
click at [289, 720] on button "Add manual time entry" at bounding box center [292, 720] width 140 height 27
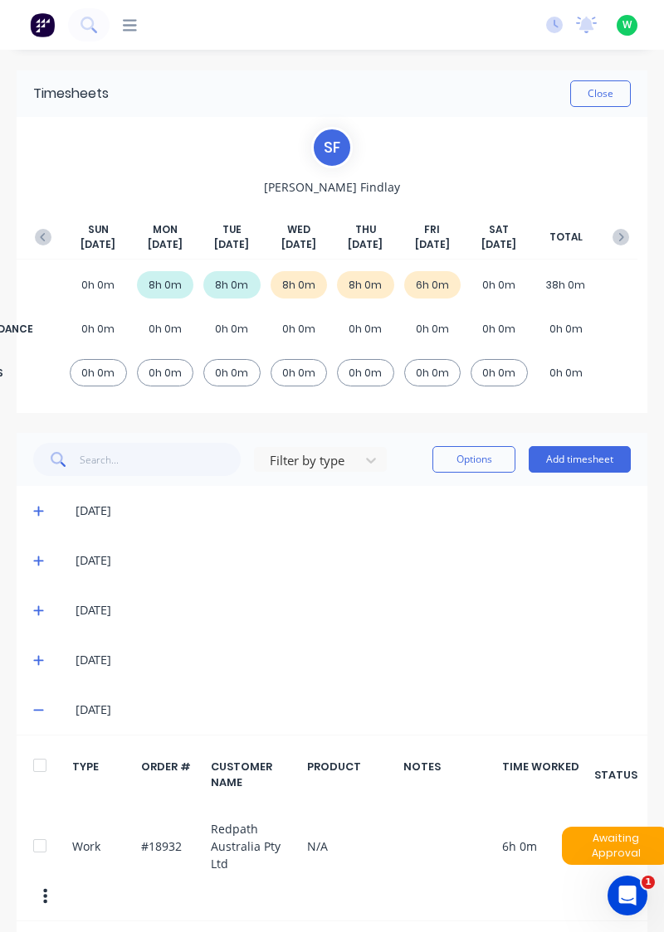
click at [589, 451] on button "Add timesheet" at bounding box center [579, 459] width 102 height 27
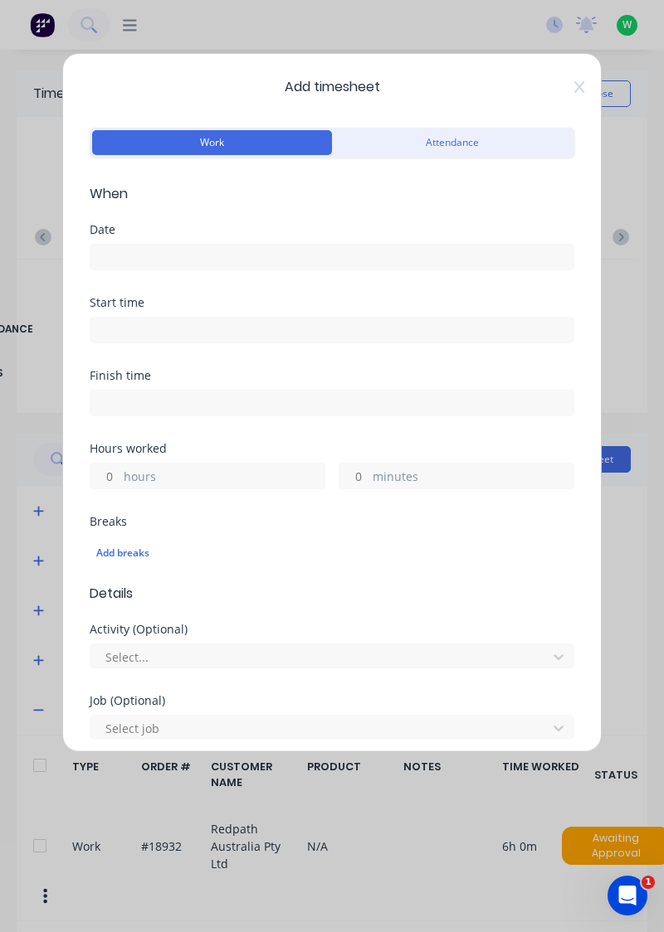
click at [183, 258] on input at bounding box center [331, 257] width 483 height 25
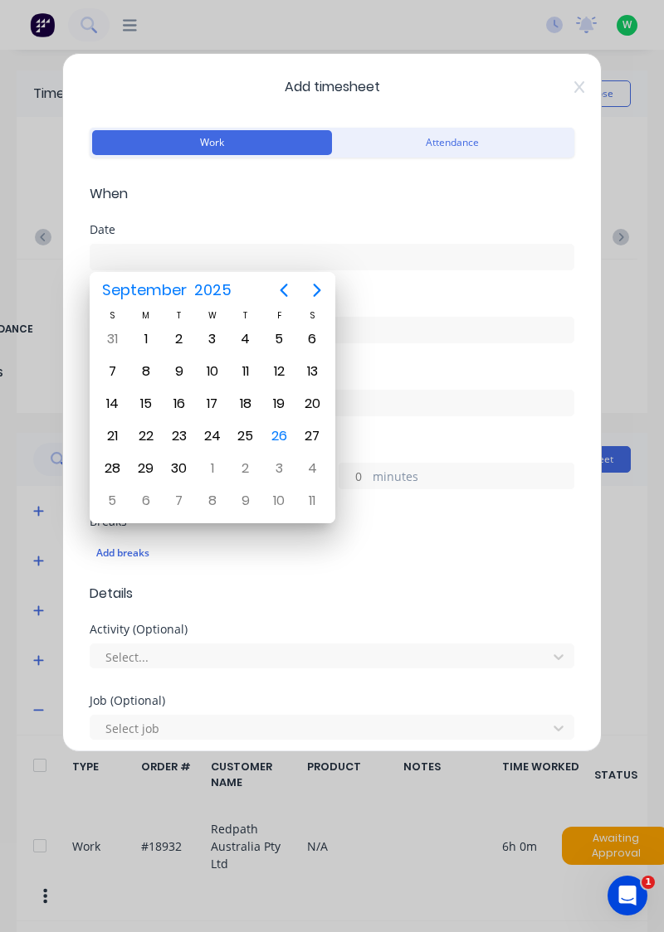
click at [281, 436] on div "26" at bounding box center [278, 436] width 25 height 25
type input "[DATE]"
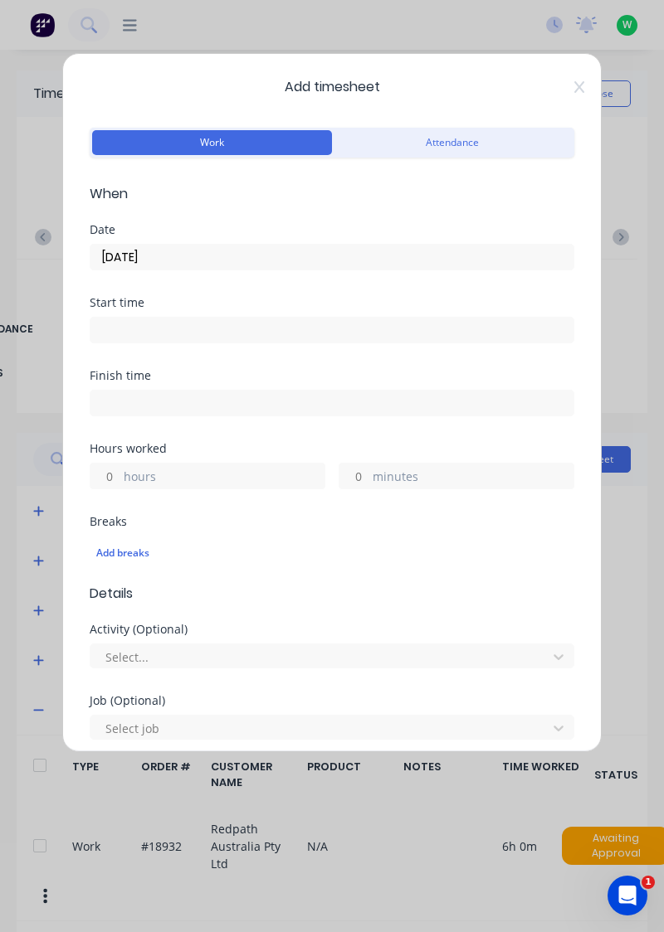
click at [100, 473] on input "hours" at bounding box center [104, 476] width 29 height 25
type input "2"
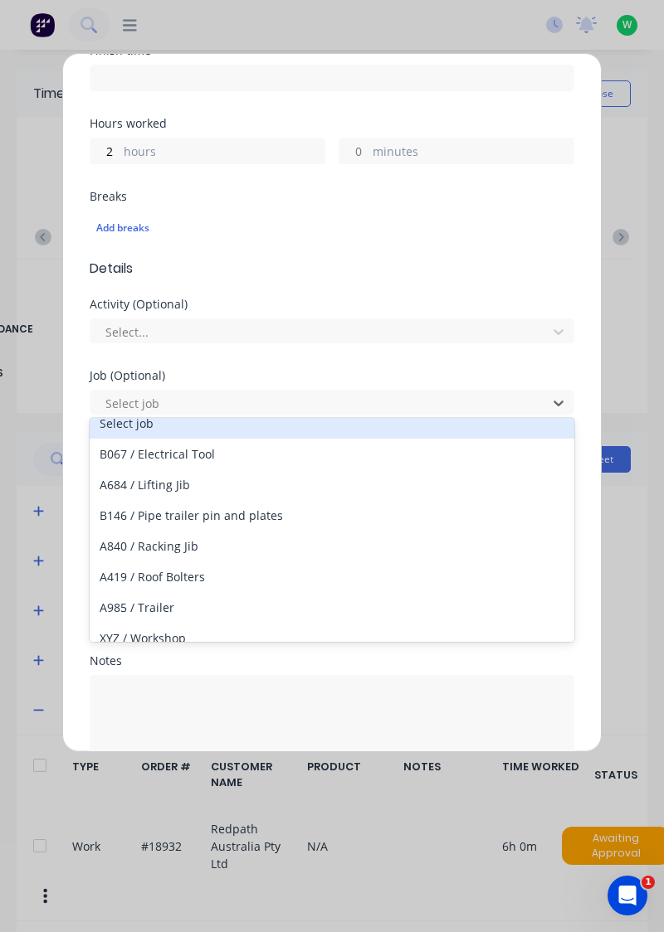
scroll to position [28, 0]
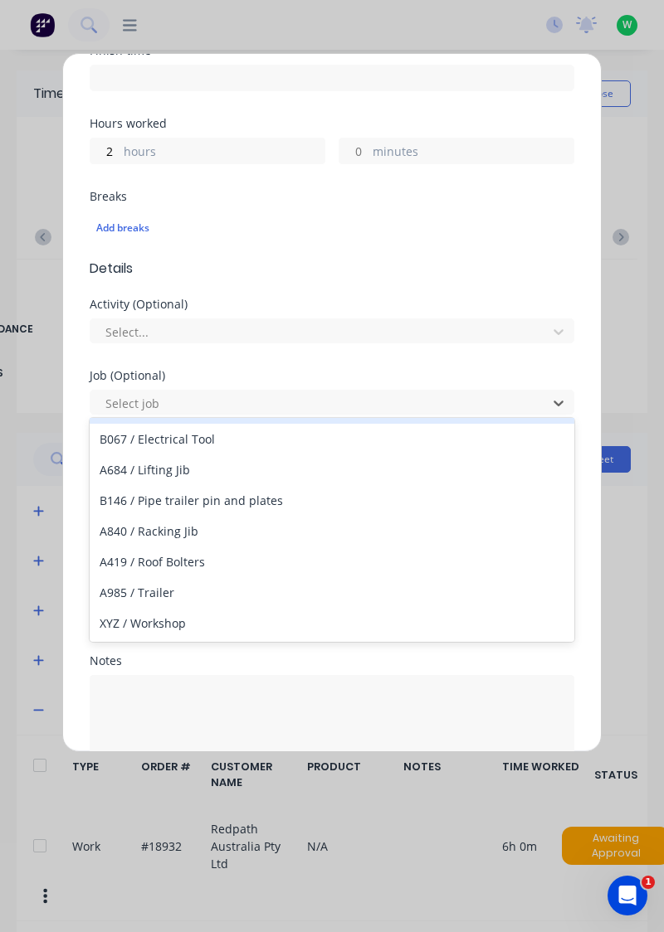
click at [154, 620] on div "XYZ / Workshop" at bounding box center [332, 623] width 485 height 31
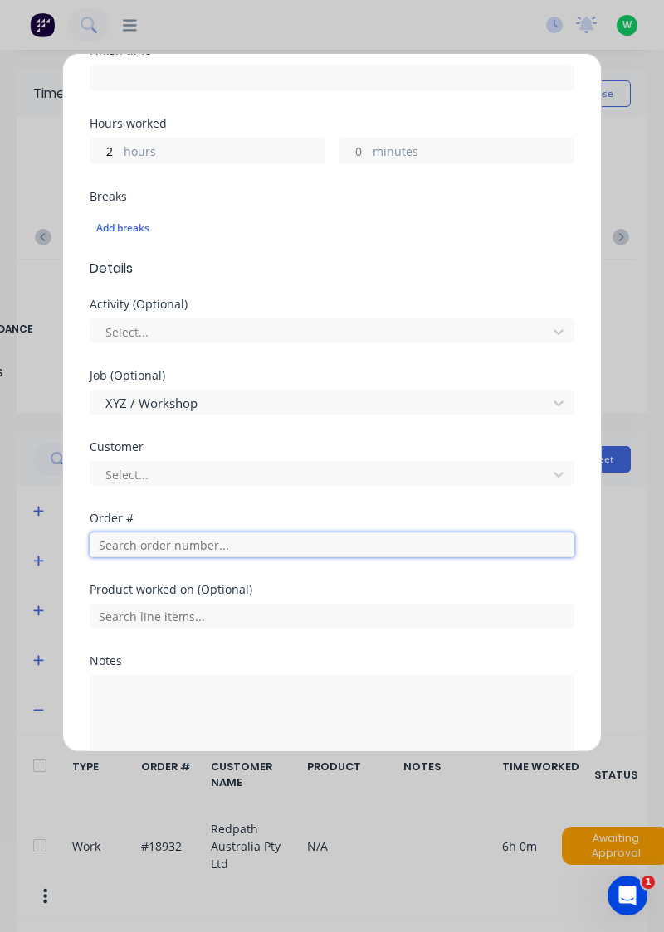
click at [170, 544] on input "text" at bounding box center [332, 545] width 484 height 25
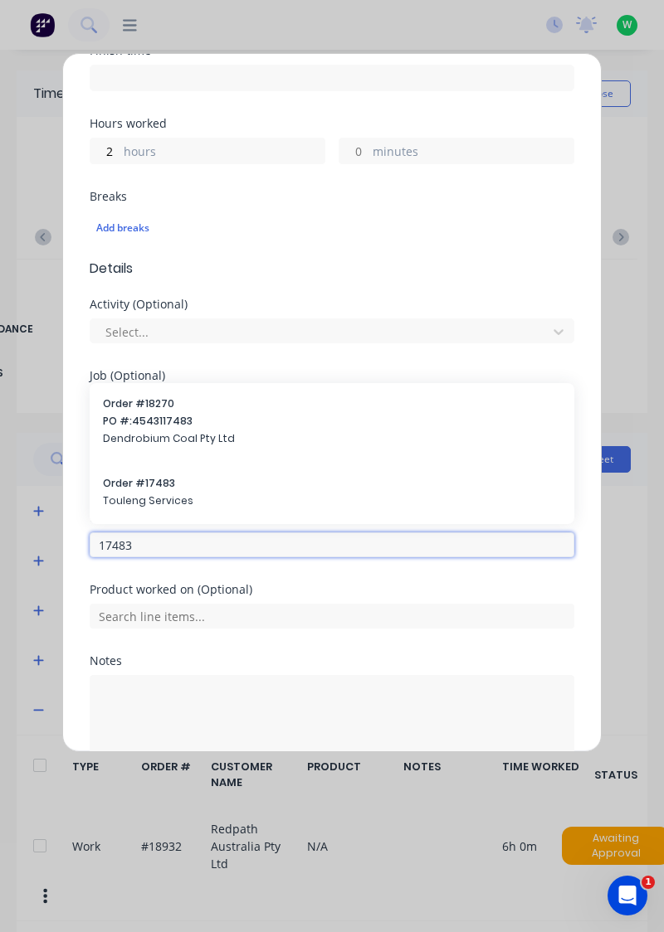
type input "17483"
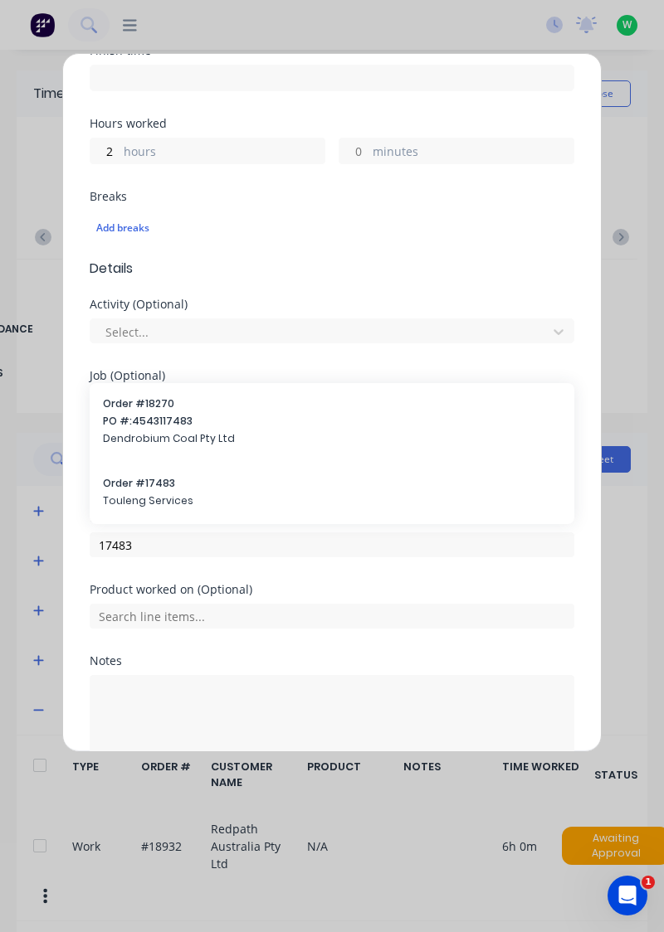
click at [214, 488] on span "Order # 17483" at bounding box center [332, 483] width 458 height 15
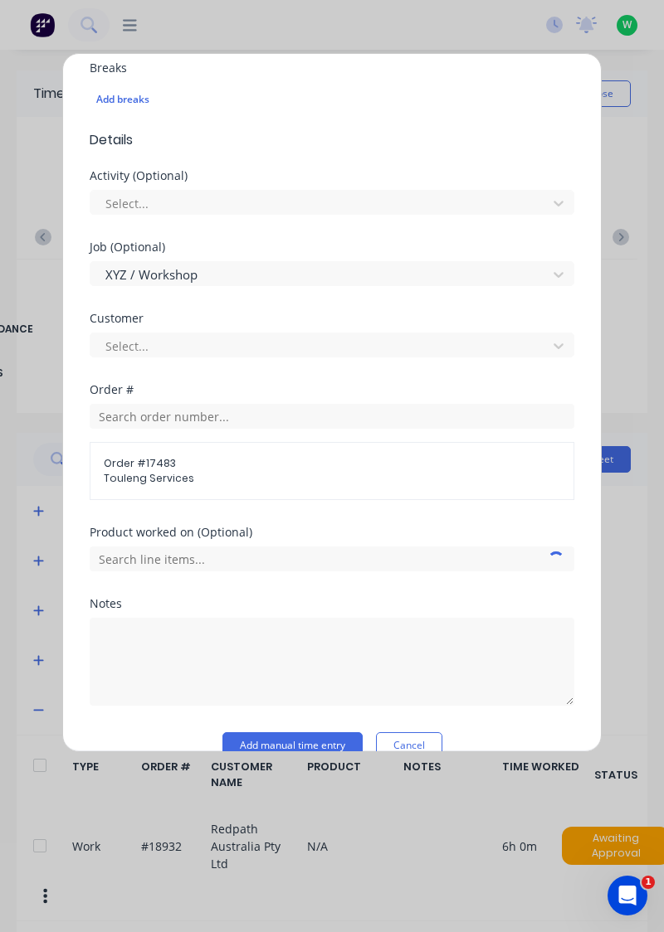
scroll to position [480, 0]
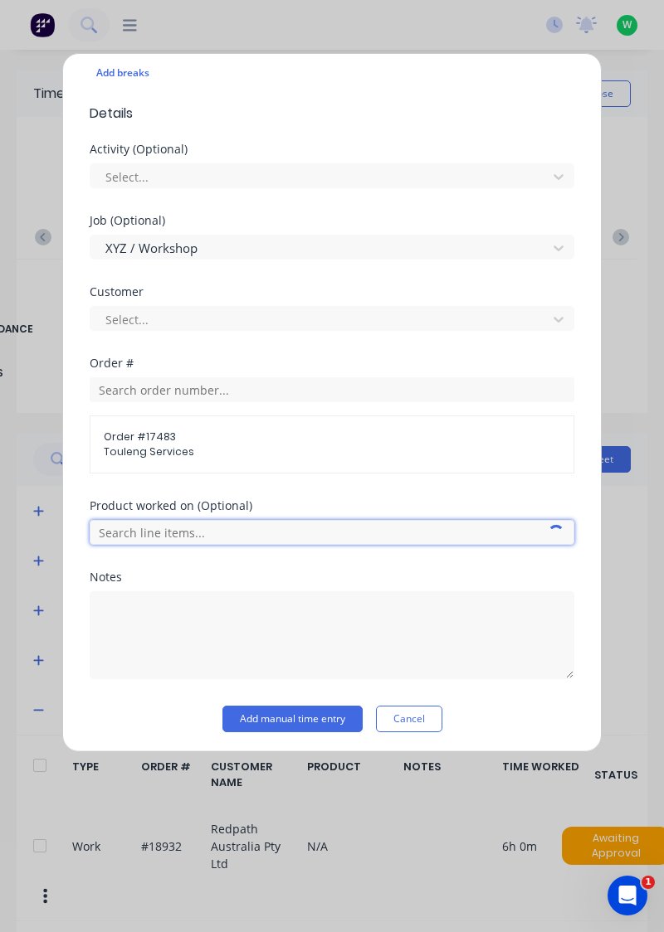
click at [334, 523] on input "text" at bounding box center [332, 532] width 484 height 25
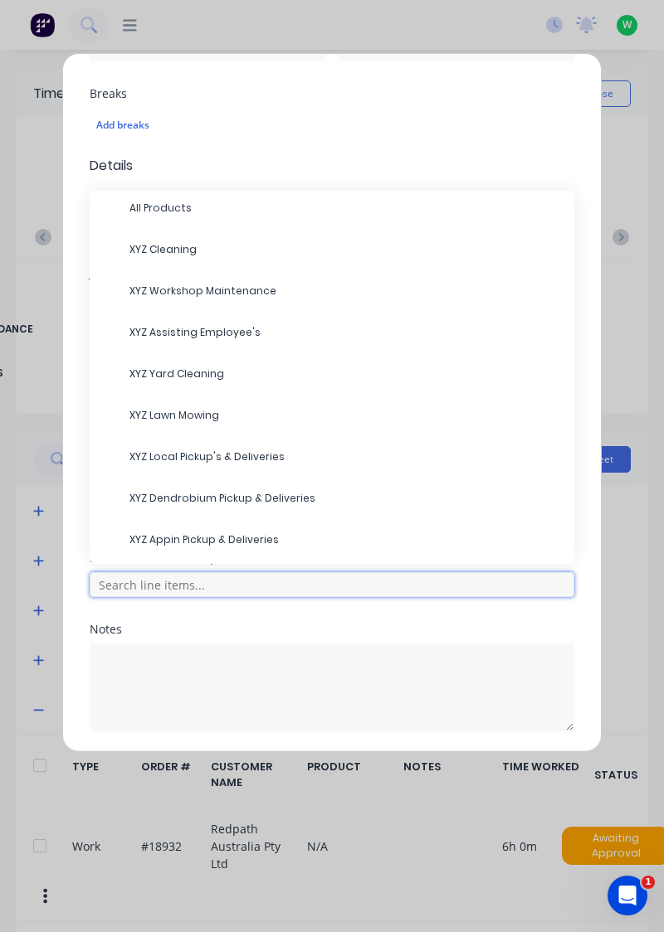
scroll to position [0, 0]
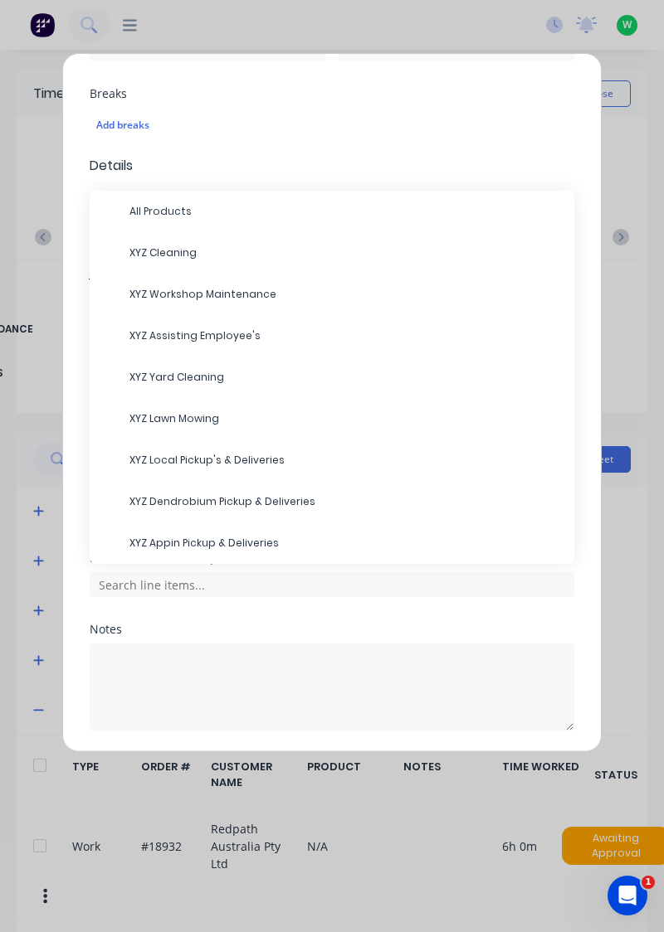
click at [202, 250] on span "XYZ Cleaning" at bounding box center [344, 253] width 431 height 15
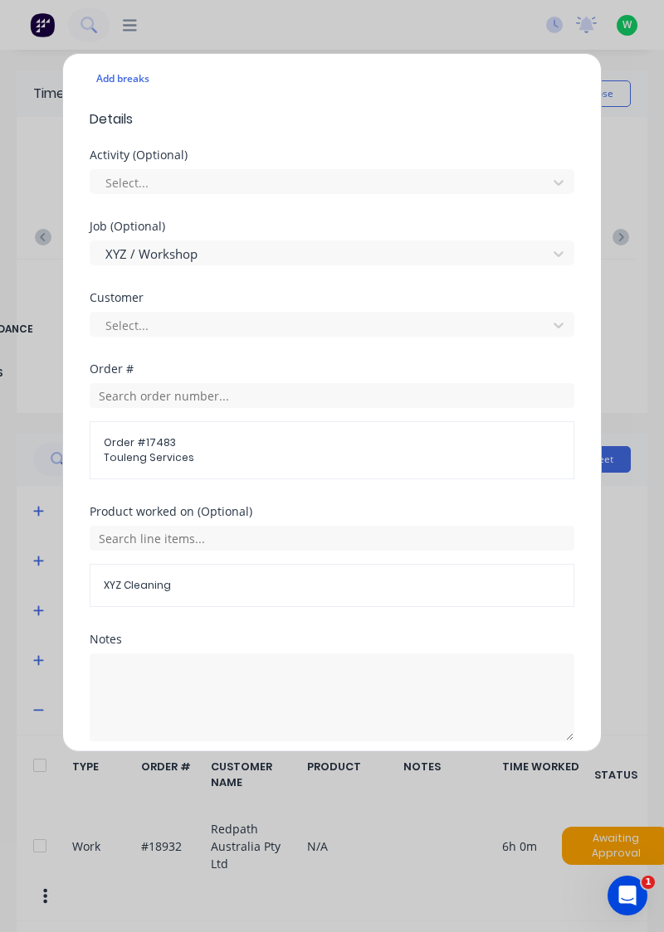
scroll to position [484, 0]
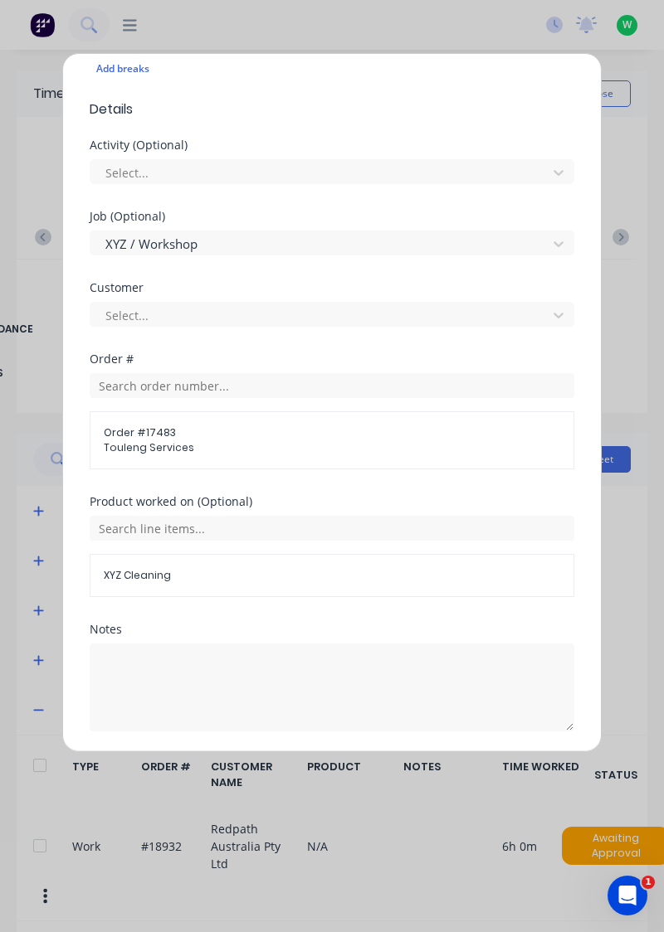
click at [304, 771] on button "Add manual time entry" at bounding box center [292, 771] width 140 height 27
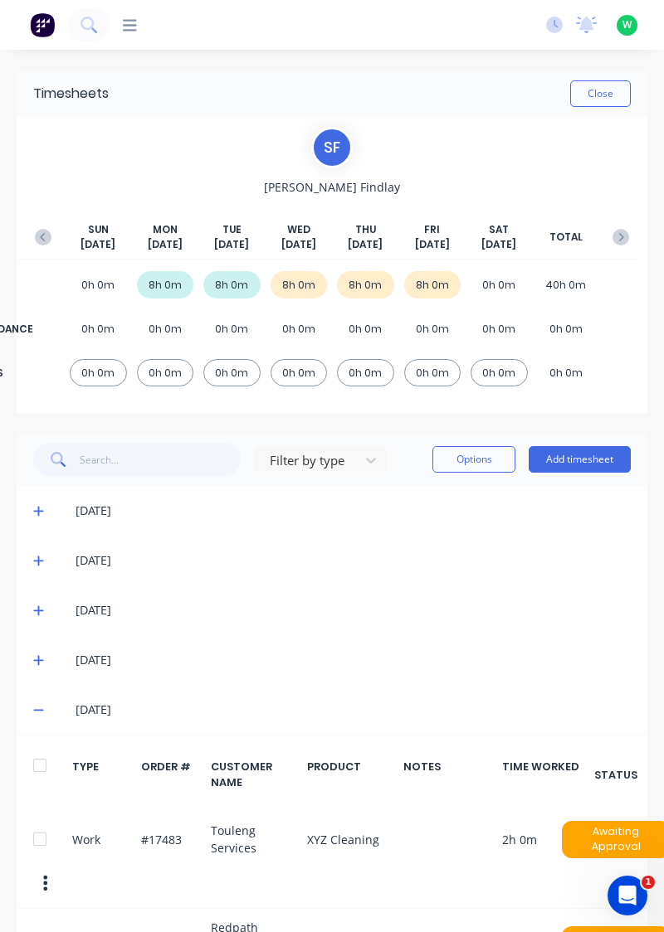
click at [134, 25] on icon at bounding box center [130, 25] width 14 height 12
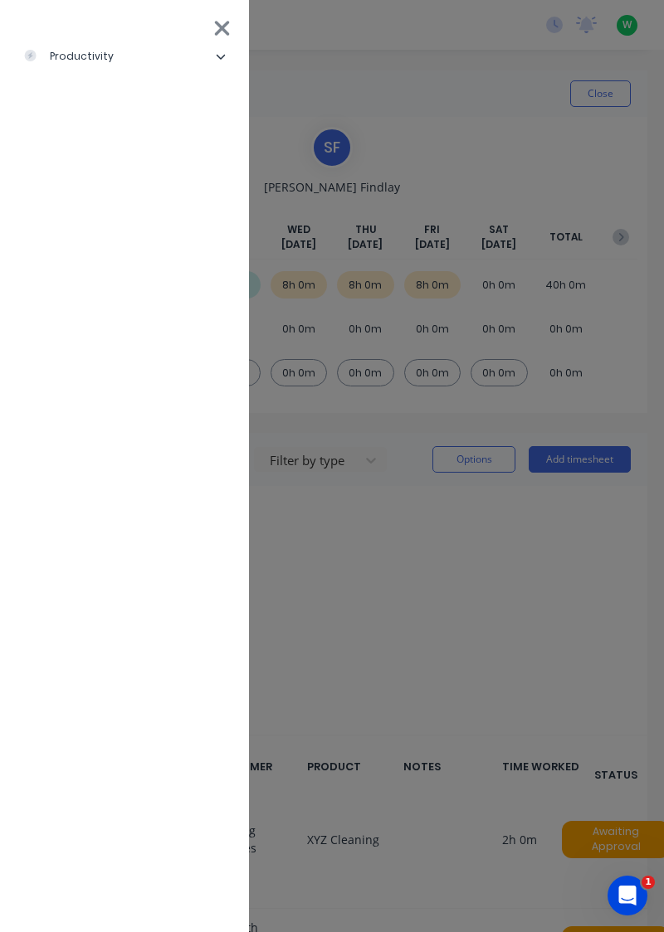
click at [229, 25] on icon at bounding box center [221, 28] width 17 height 23
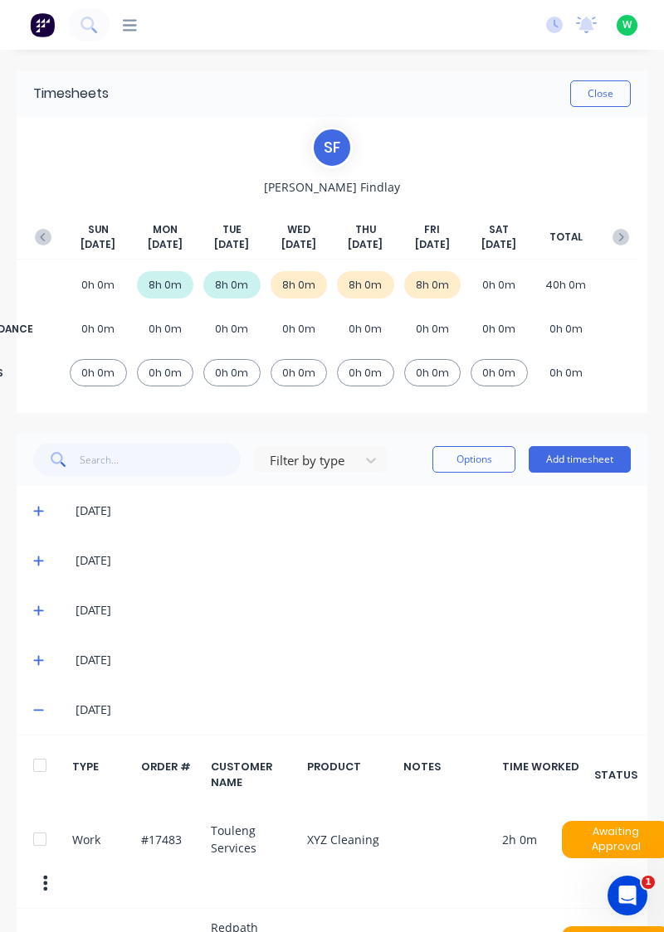
click at [595, 90] on button "Close" at bounding box center [600, 93] width 61 height 27
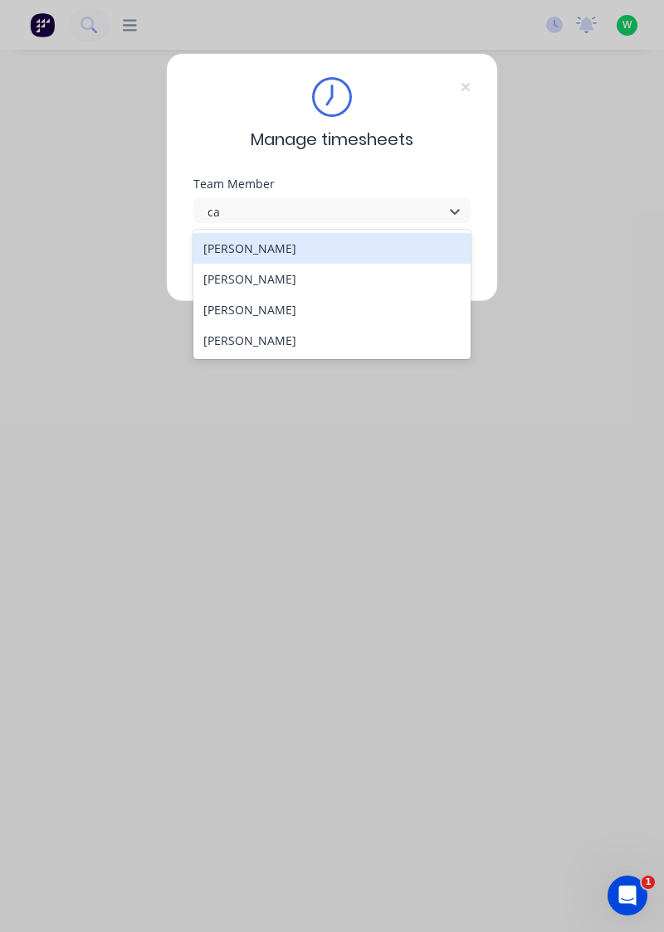
click at [221, 313] on div "Cameron Charlton" at bounding box center [332, 309] width 278 height 31
type input "ca"
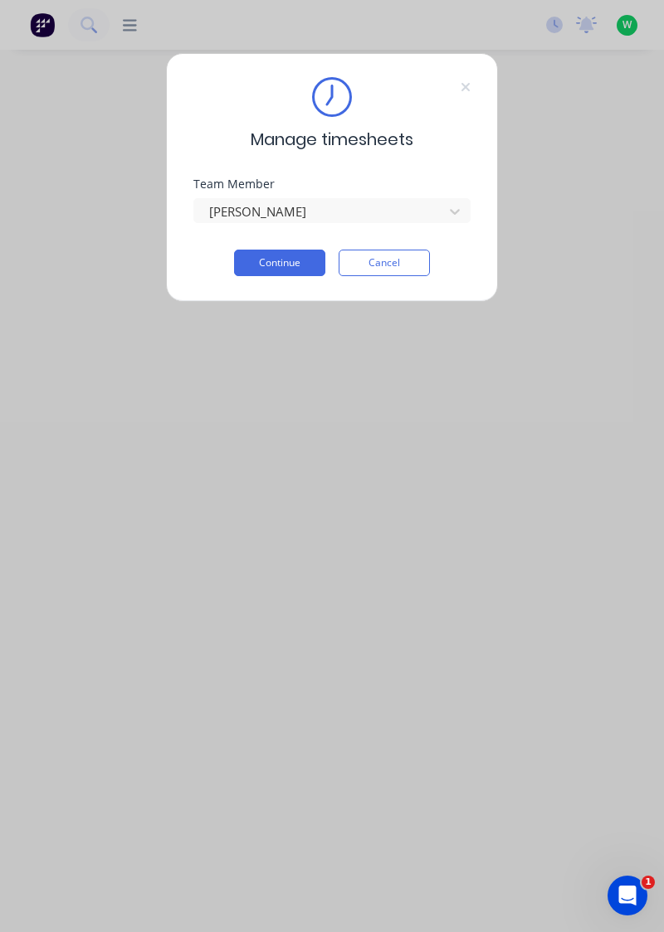
click at [274, 260] on button "Continue" at bounding box center [279, 263] width 91 height 27
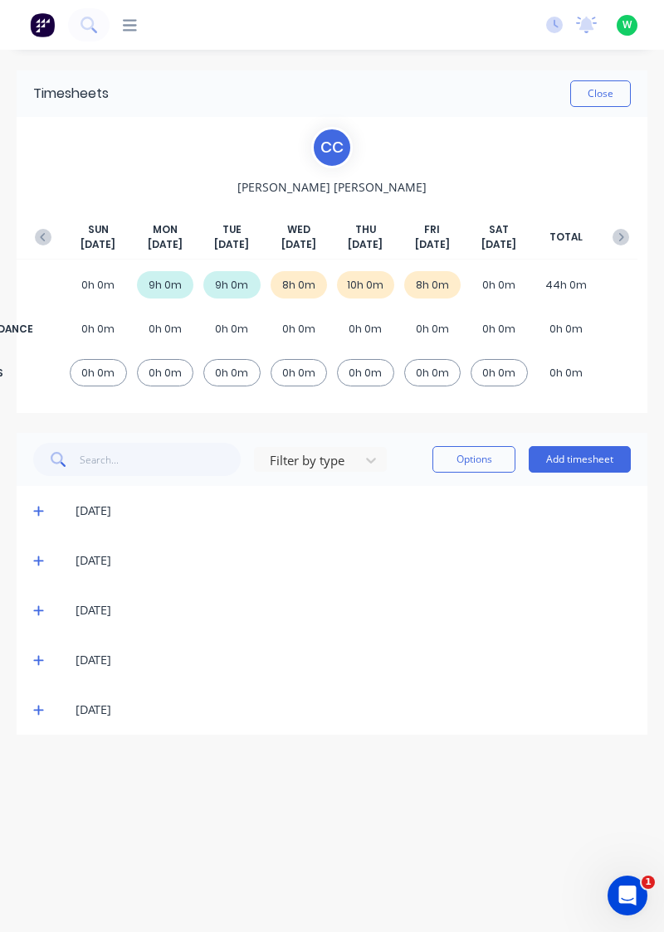
click at [567, 463] on button "Add timesheet" at bounding box center [579, 459] width 102 height 27
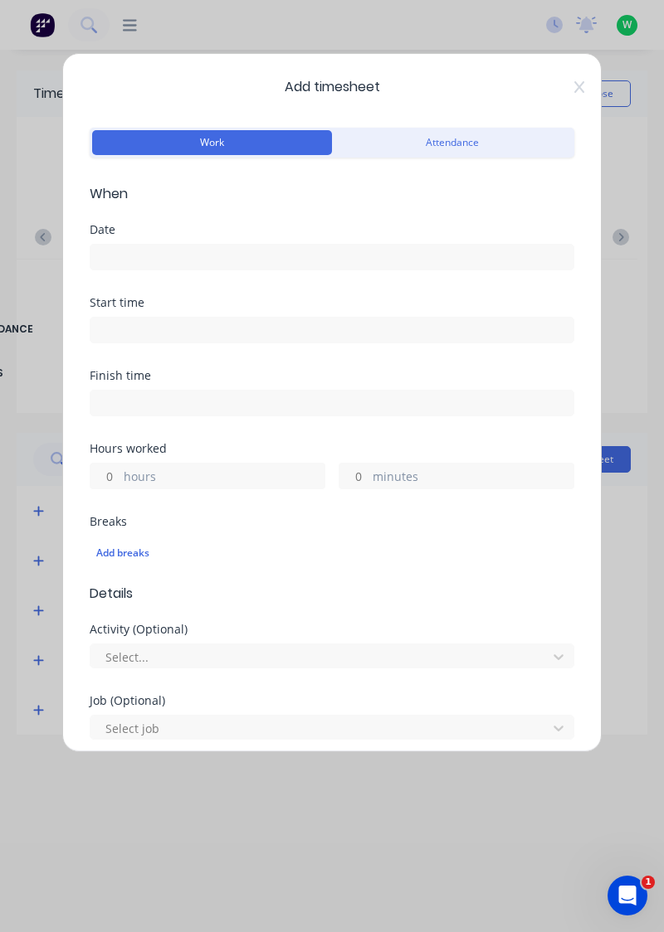
click at [119, 323] on input at bounding box center [331, 330] width 483 height 25
type input "03:26 PM"
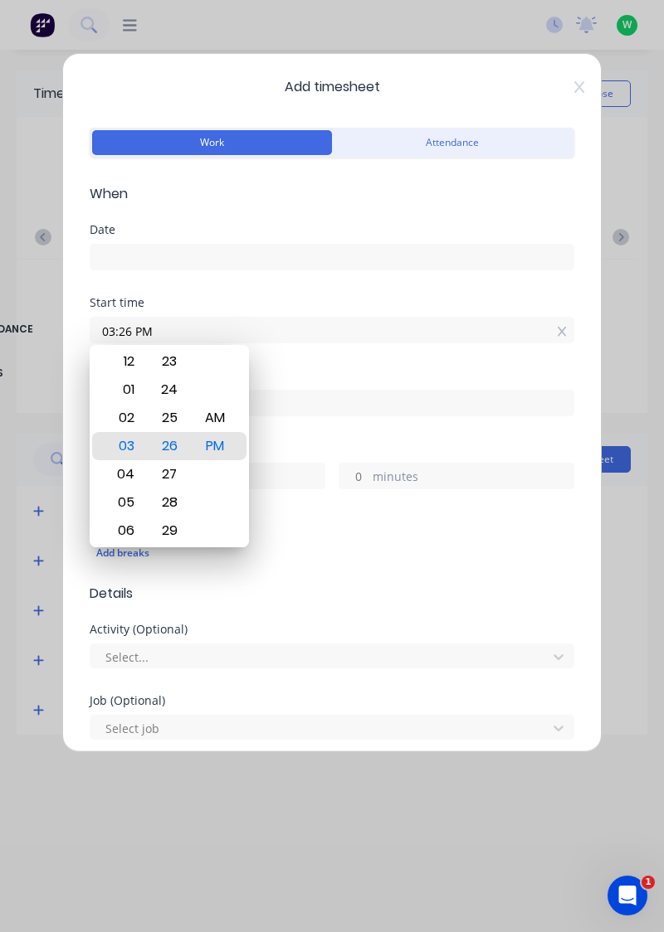
click at [134, 250] on input at bounding box center [331, 257] width 483 height 25
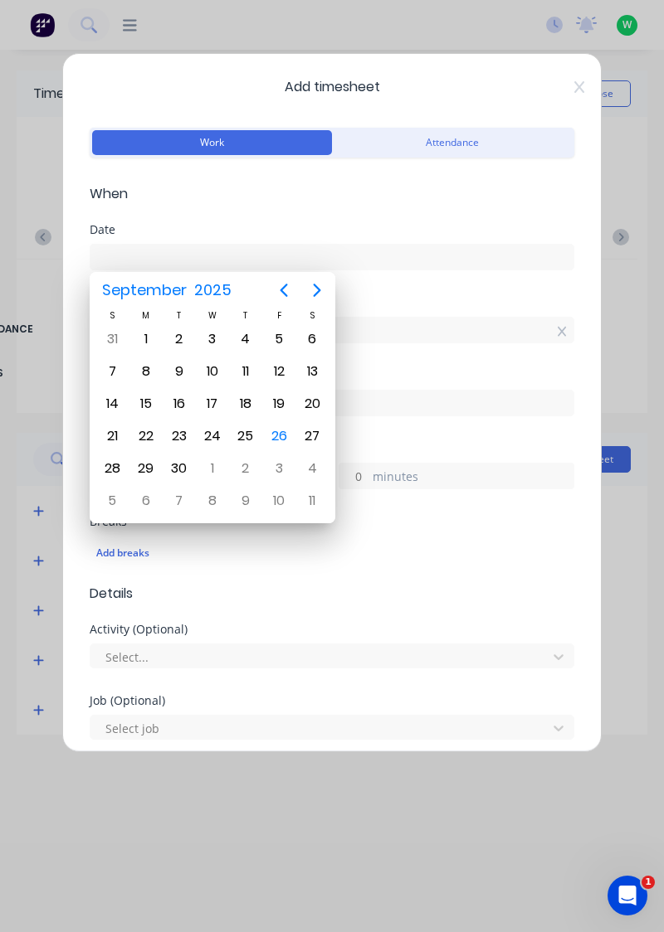
click at [279, 436] on div "26" at bounding box center [278, 436] width 25 height 25
type input "[DATE]"
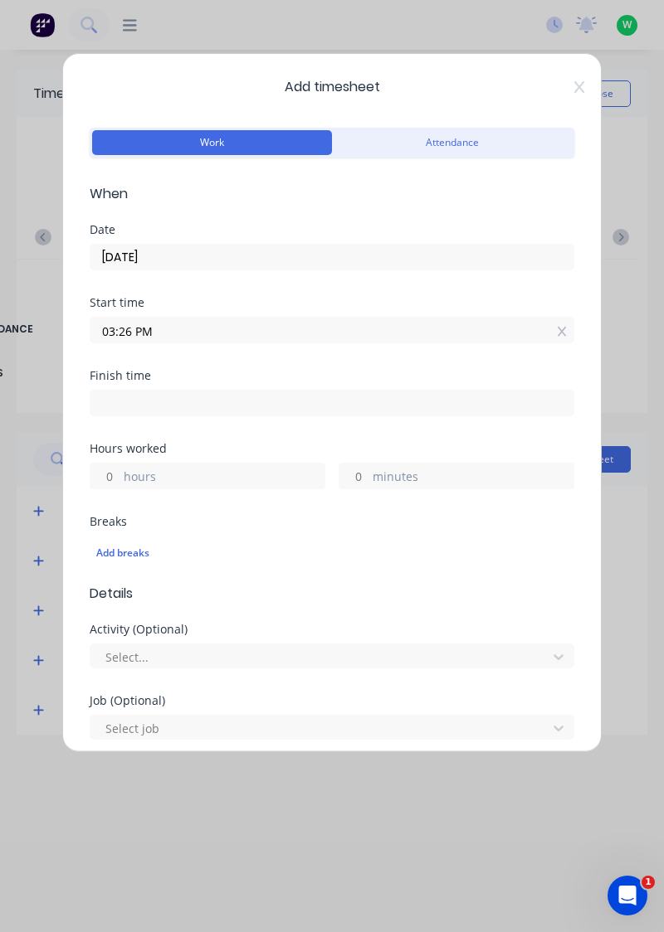
click at [124, 481] on label "hours" at bounding box center [224, 478] width 201 height 21
click at [119, 481] on input "hours" at bounding box center [104, 476] width 29 height 25
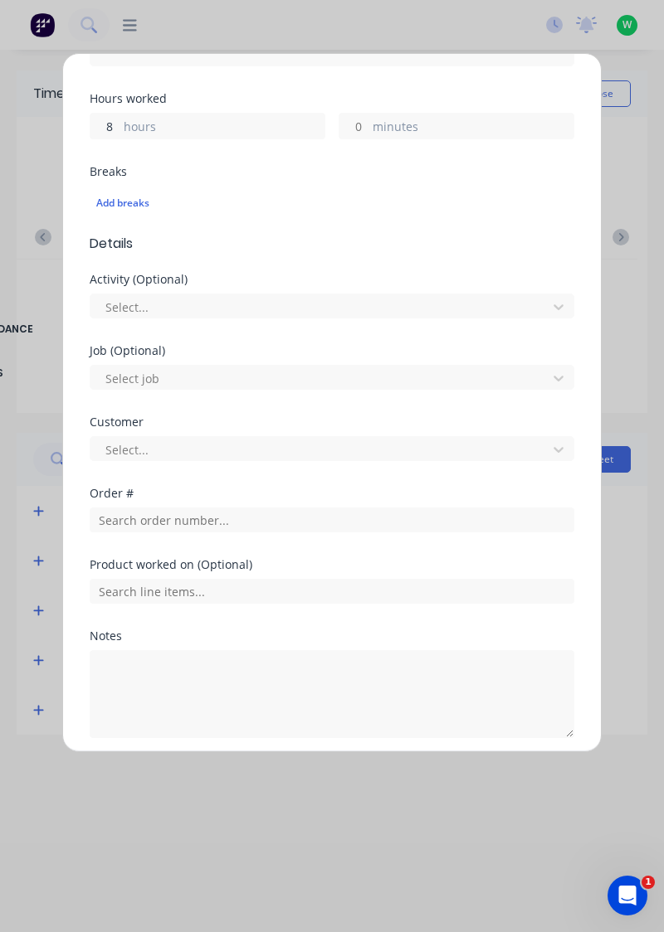
scroll to position [351, 0]
type input "8"
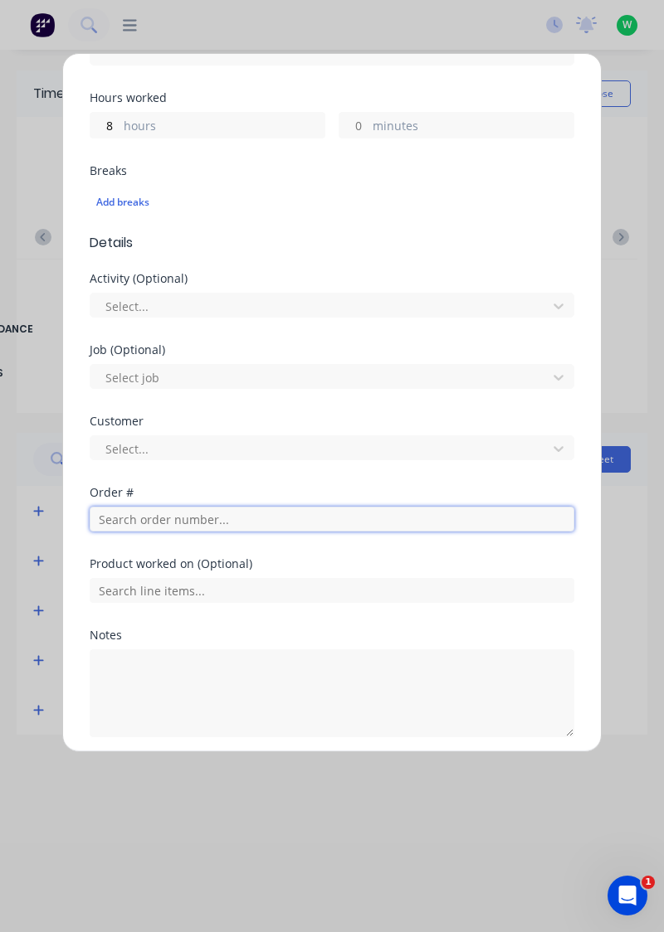
click at [157, 520] on input "text" at bounding box center [332, 519] width 484 height 25
type input "11:26 PM"
type input "0"
type input "17943"
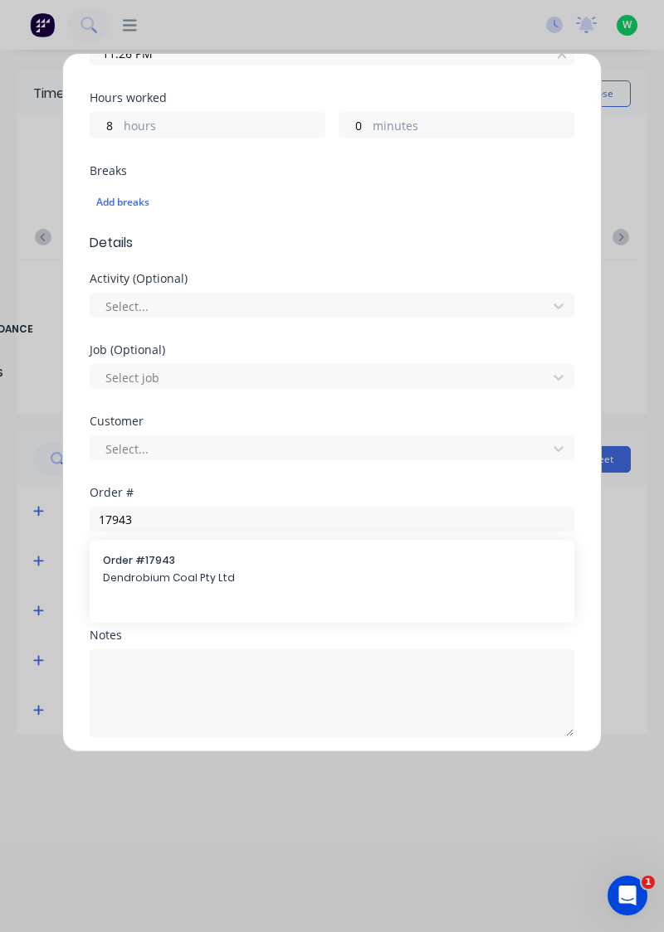
click at [169, 571] on span "Dendrobium Coal Pty Ltd" at bounding box center [332, 578] width 458 height 15
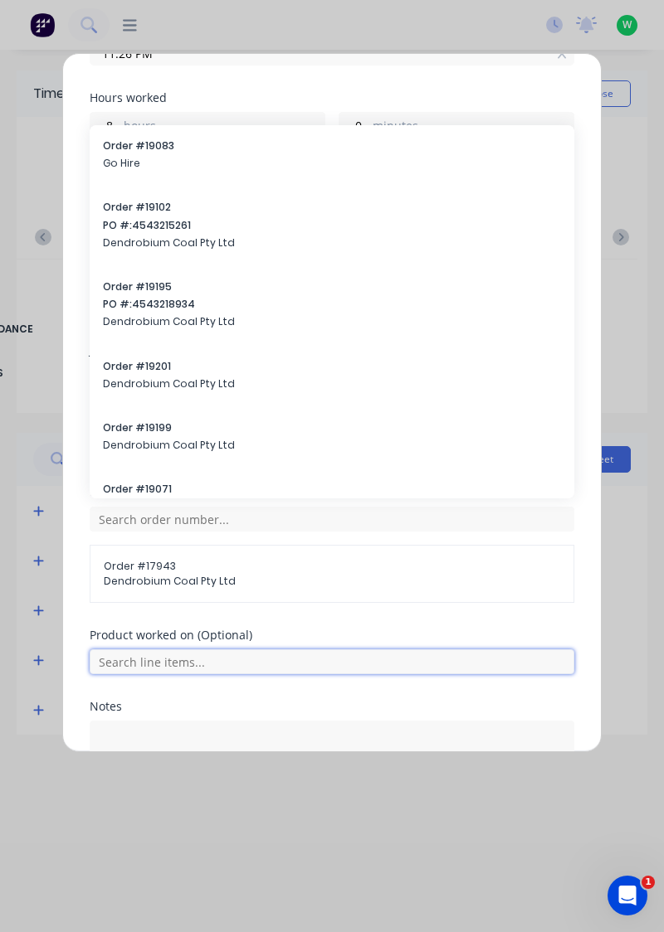
click at [134, 665] on input "text" at bounding box center [332, 661] width 484 height 25
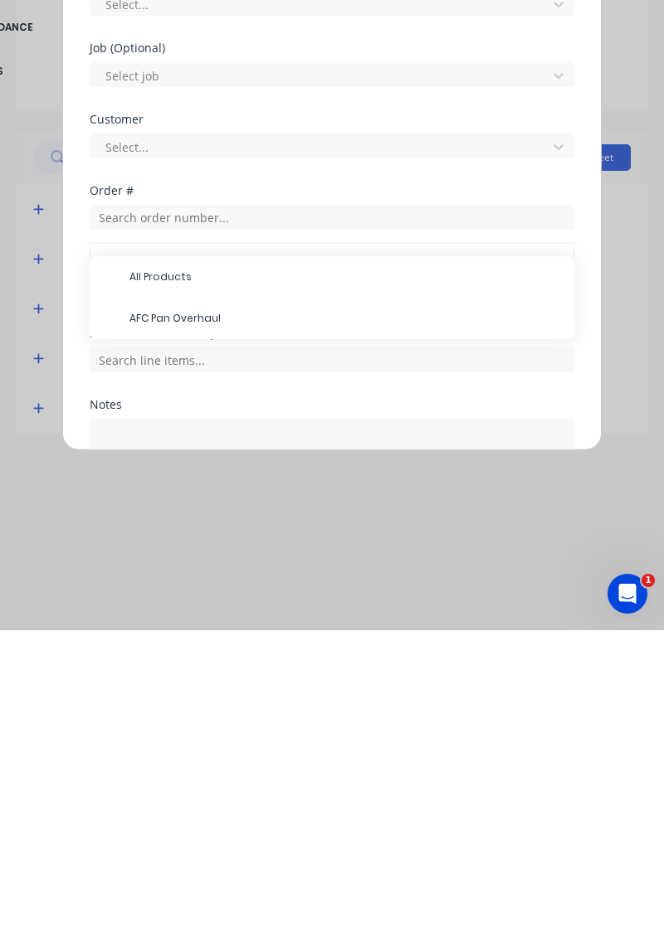
click at [158, 622] on span "AFC Pan Overhaul" at bounding box center [344, 620] width 431 height 15
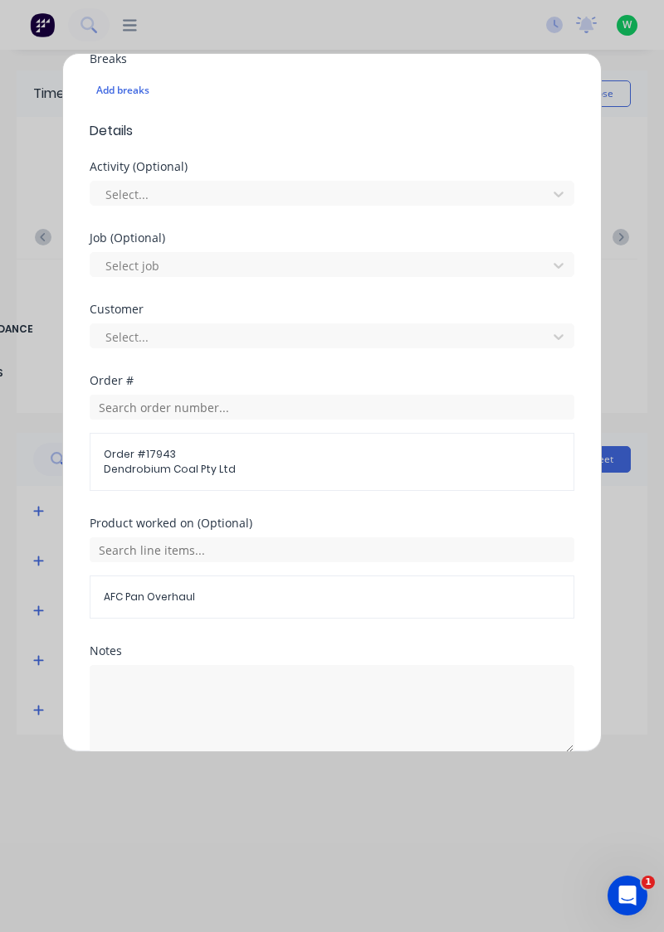
scroll to position [536, 0]
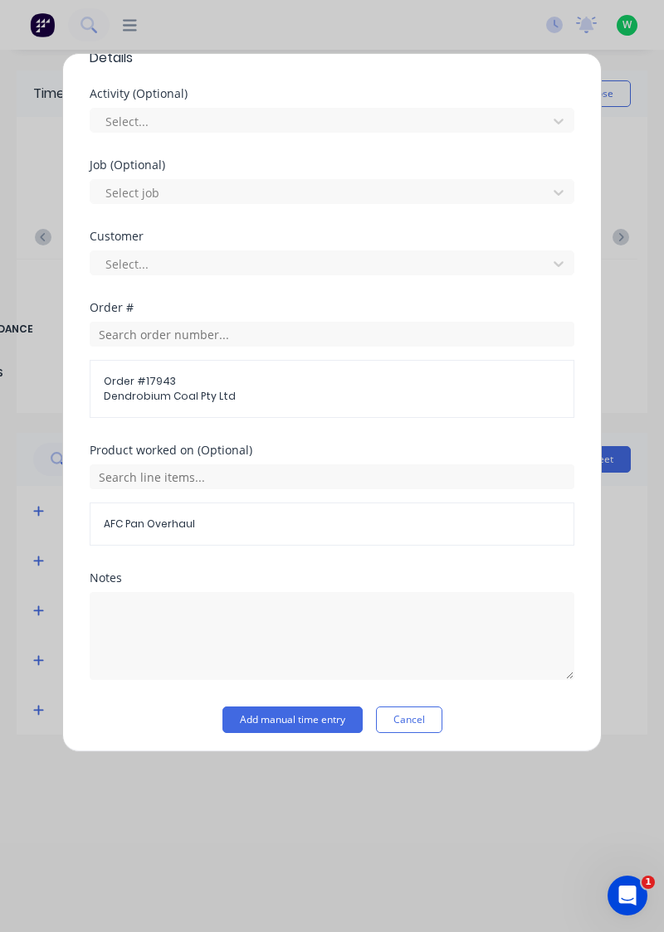
click at [272, 720] on button "Add manual time entry" at bounding box center [292, 720] width 140 height 27
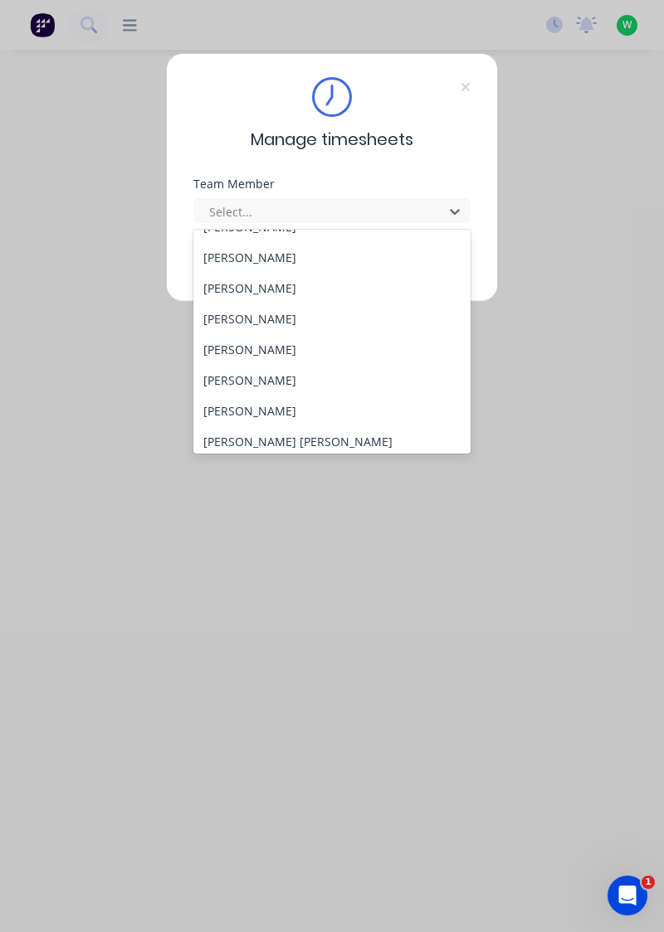
scroll to position [114, 0]
click at [281, 382] on div "[PERSON_NAME]" at bounding box center [332, 379] width 278 height 31
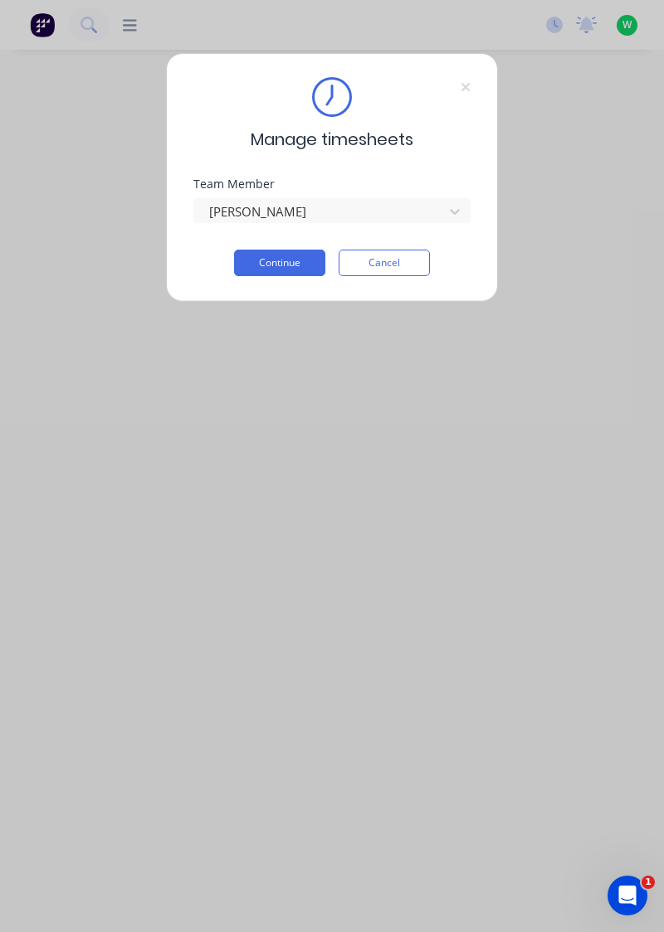
click at [280, 262] on button "Continue" at bounding box center [279, 263] width 91 height 27
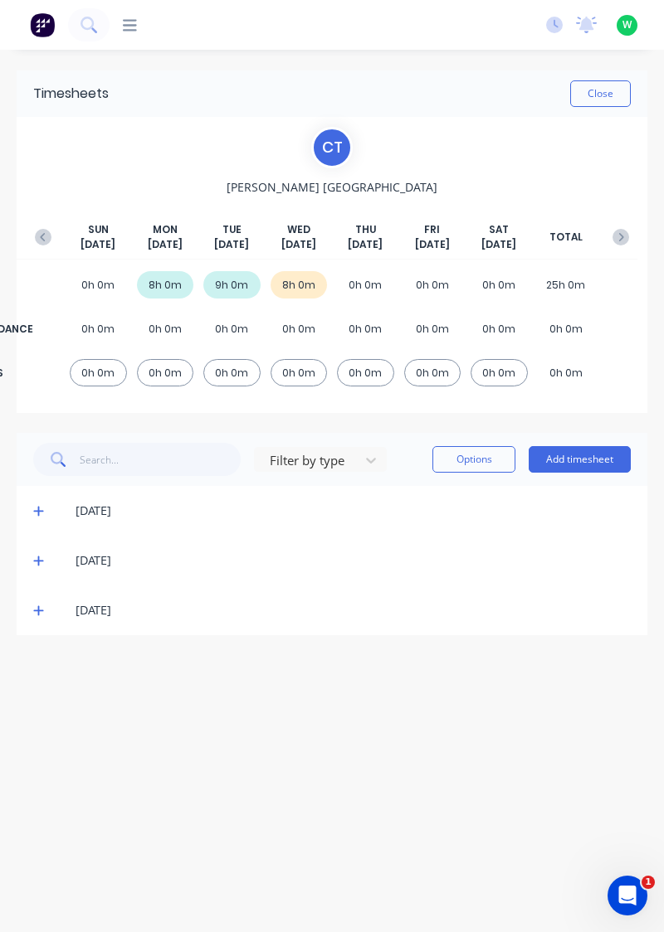
click at [587, 463] on button "Add timesheet" at bounding box center [579, 459] width 102 height 27
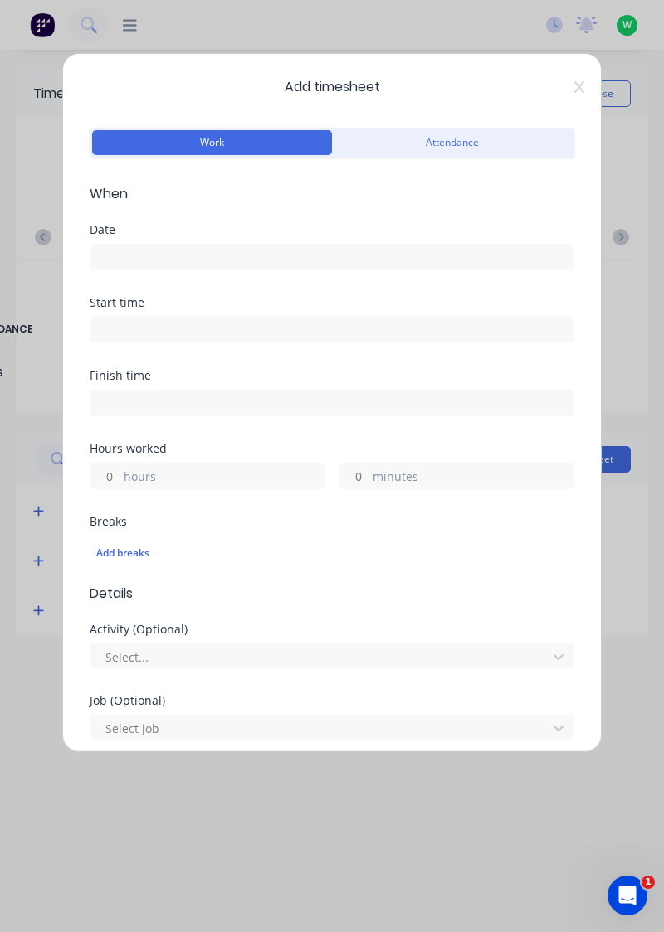
click at [164, 248] on input at bounding box center [331, 257] width 483 height 25
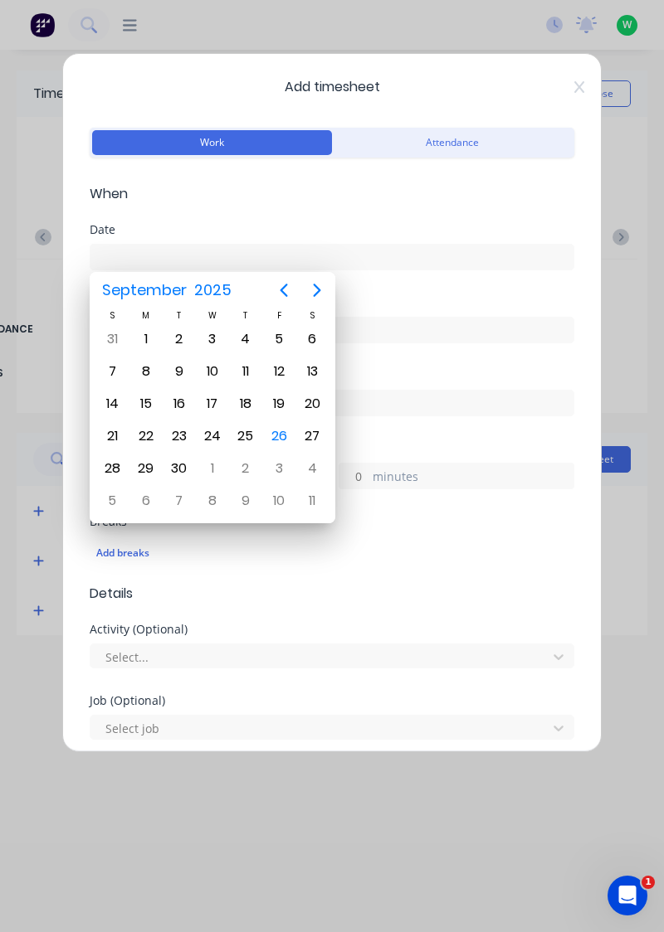
click at [282, 445] on div "26" at bounding box center [278, 436] width 25 height 25
type input "[DATE]"
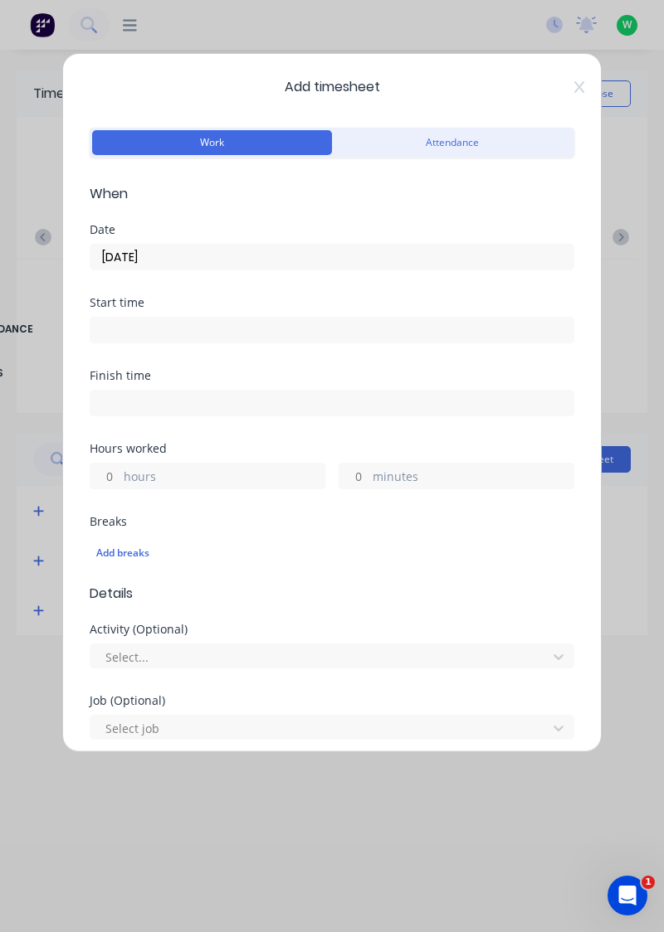
click at [108, 476] on input "hours" at bounding box center [104, 476] width 29 height 25
type input "8"
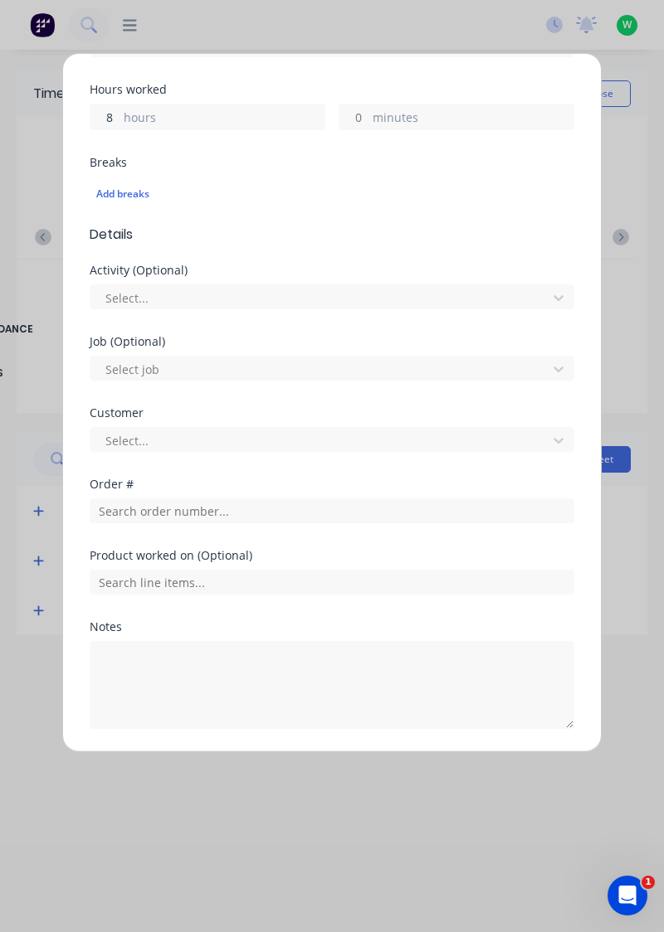
scroll to position [410, 0]
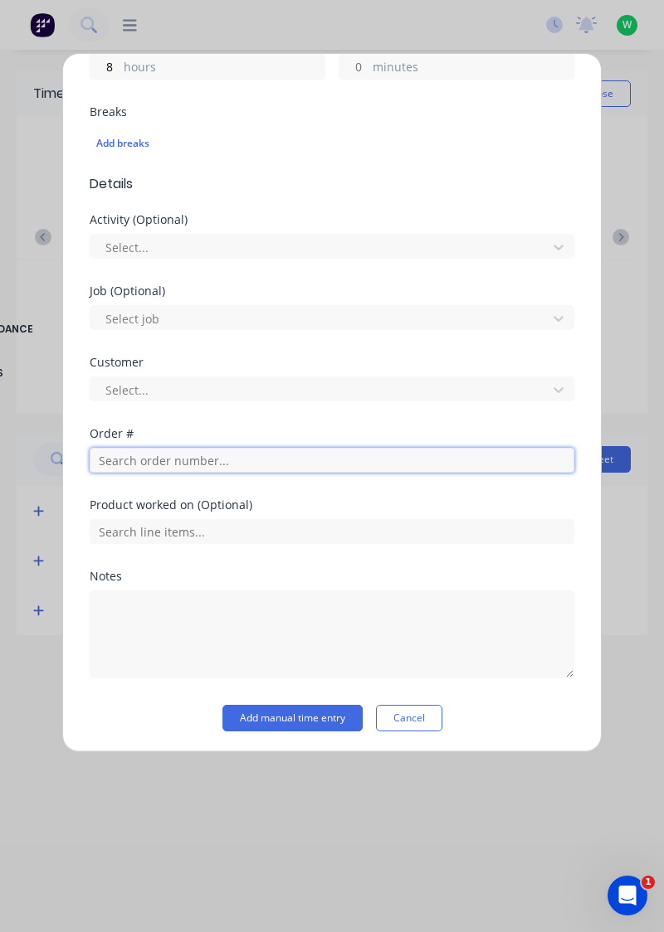
click at [163, 462] on input "text" at bounding box center [332, 460] width 484 height 25
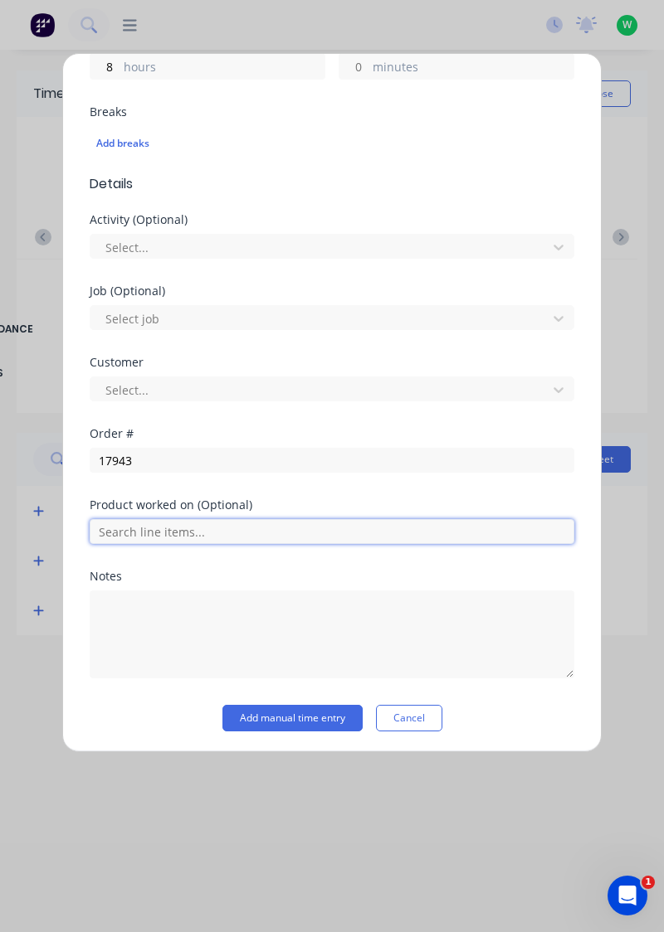
click at [148, 521] on input "text" at bounding box center [332, 531] width 484 height 25
click at [165, 524] on input "text" at bounding box center [332, 531] width 484 height 25
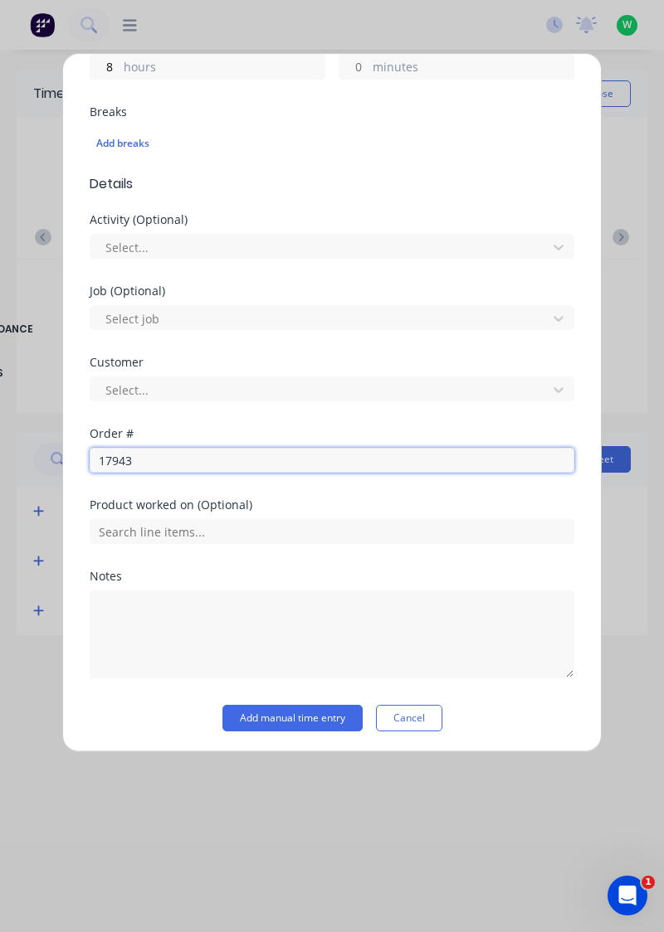
click at [162, 462] on input "17943" at bounding box center [332, 460] width 484 height 25
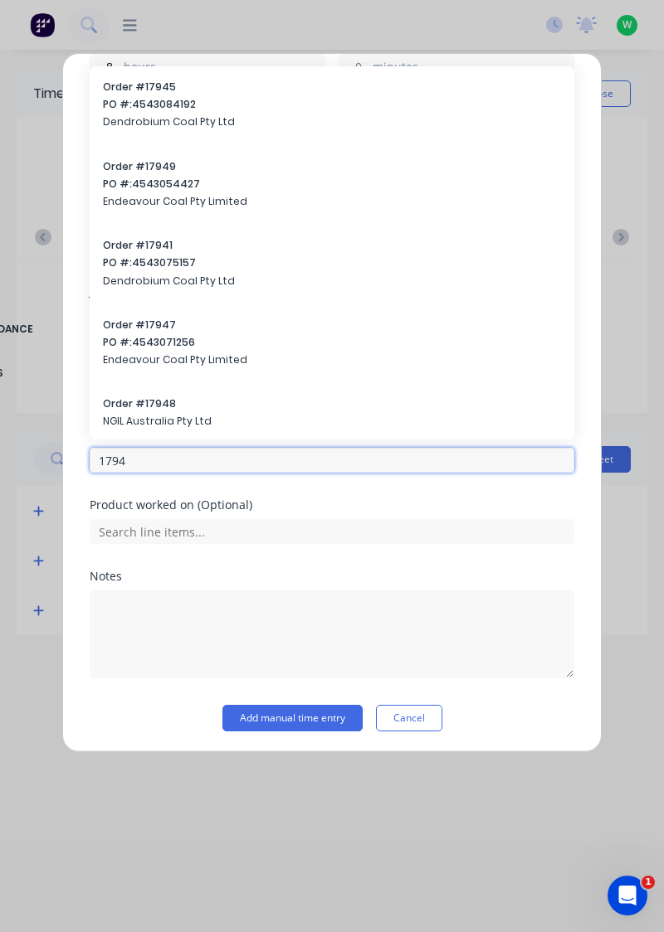
type input "17943"
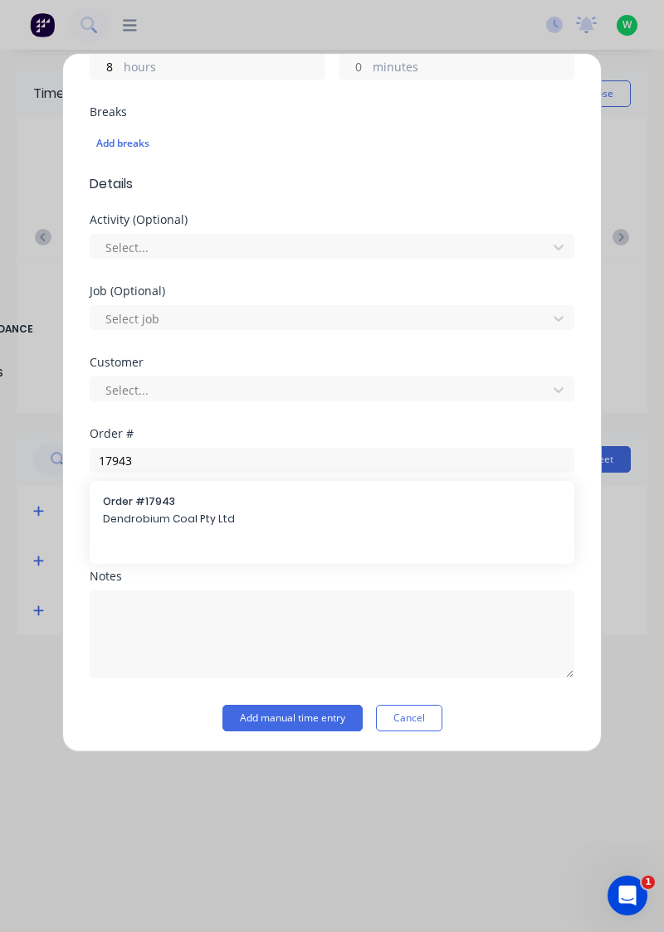
click at [158, 499] on span "Order # 17943" at bounding box center [332, 501] width 458 height 15
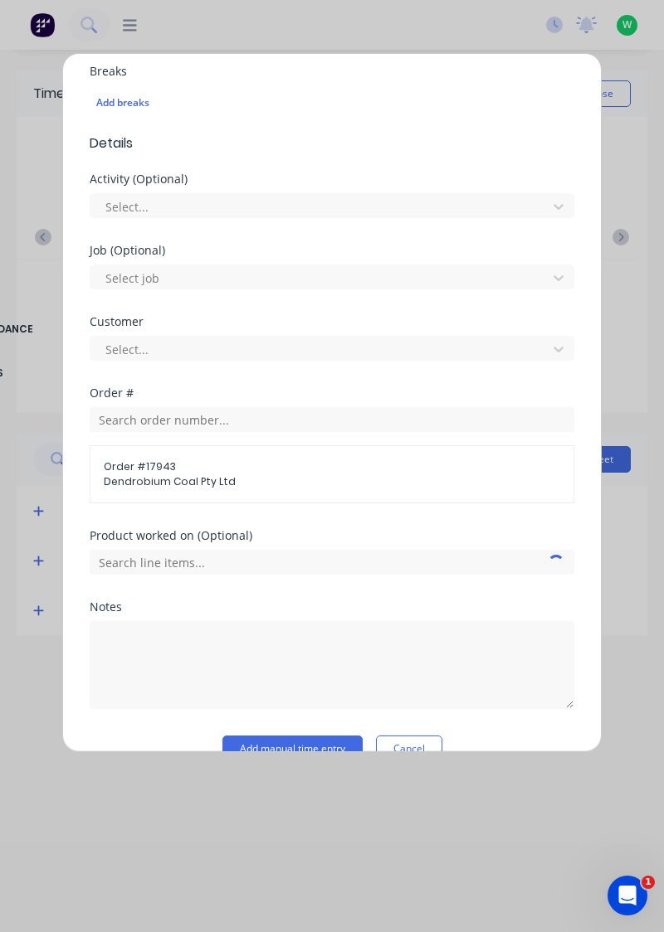
scroll to position [480, 0]
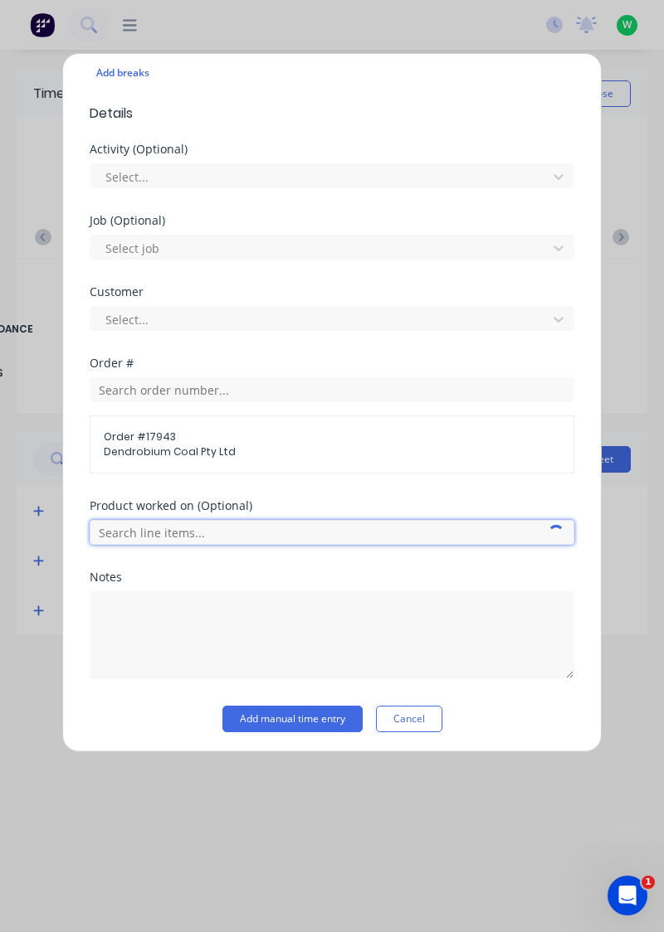
click at [161, 536] on input "text" at bounding box center [332, 532] width 484 height 25
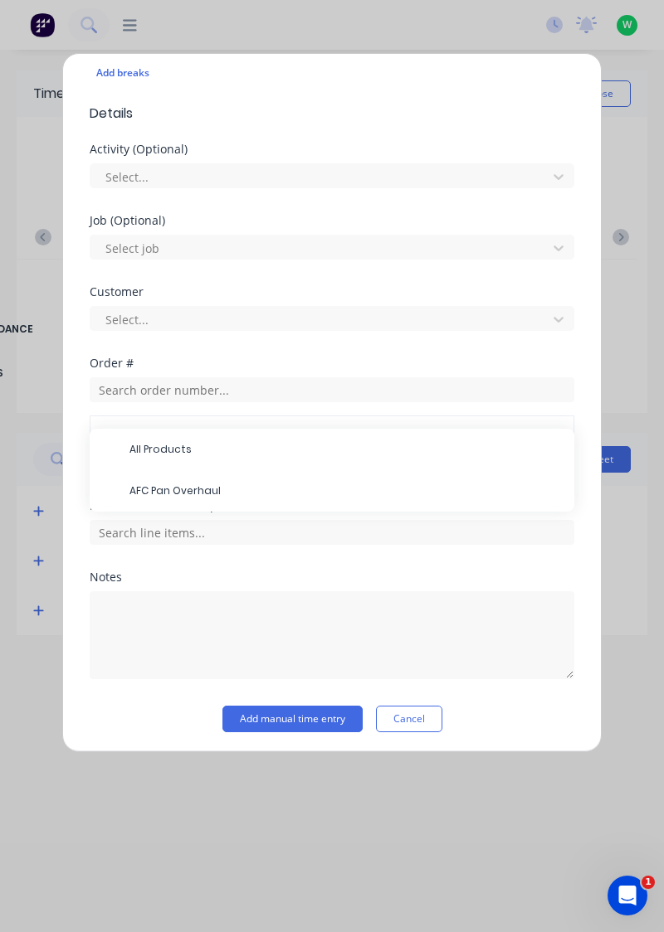
click at [192, 492] on span "AFC Pan Overhaul" at bounding box center [344, 491] width 431 height 15
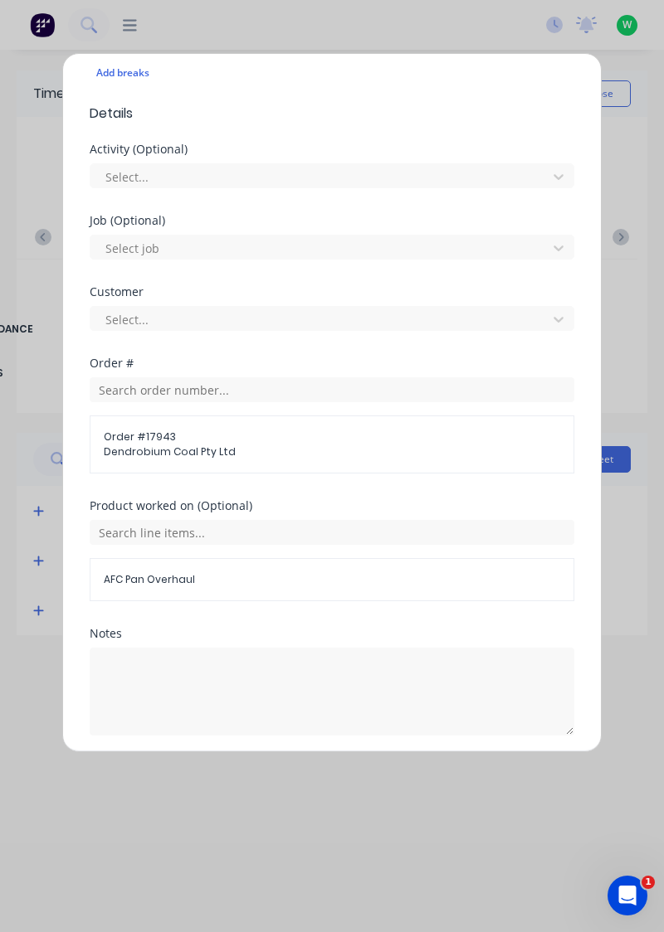
scroll to position [536, 0]
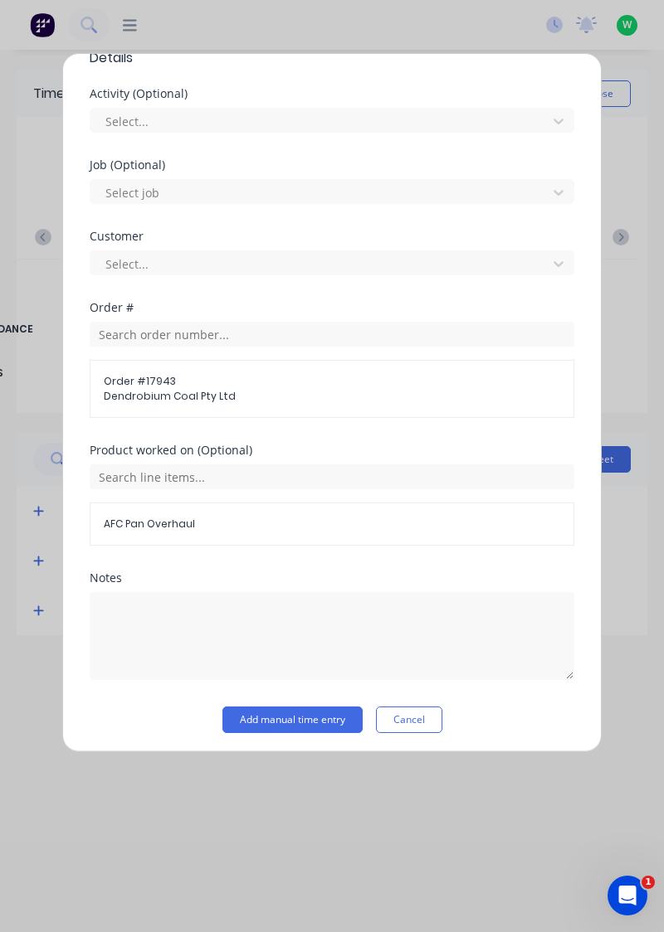
click at [307, 720] on button "Add manual time entry" at bounding box center [292, 720] width 140 height 27
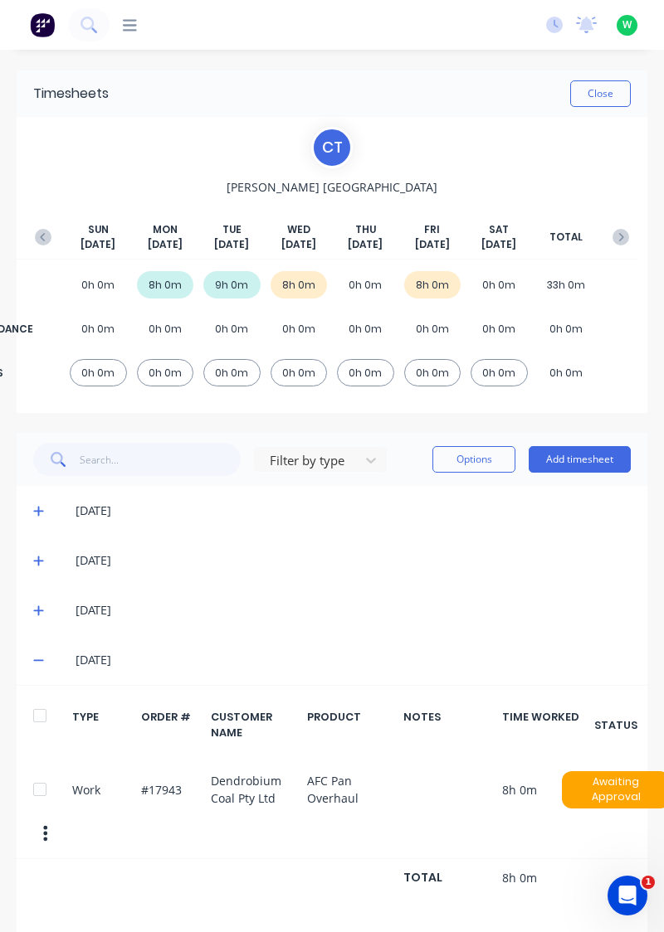
click at [595, 98] on button "Close" at bounding box center [600, 93] width 61 height 27
